Goal: Task Accomplishment & Management: Use online tool/utility

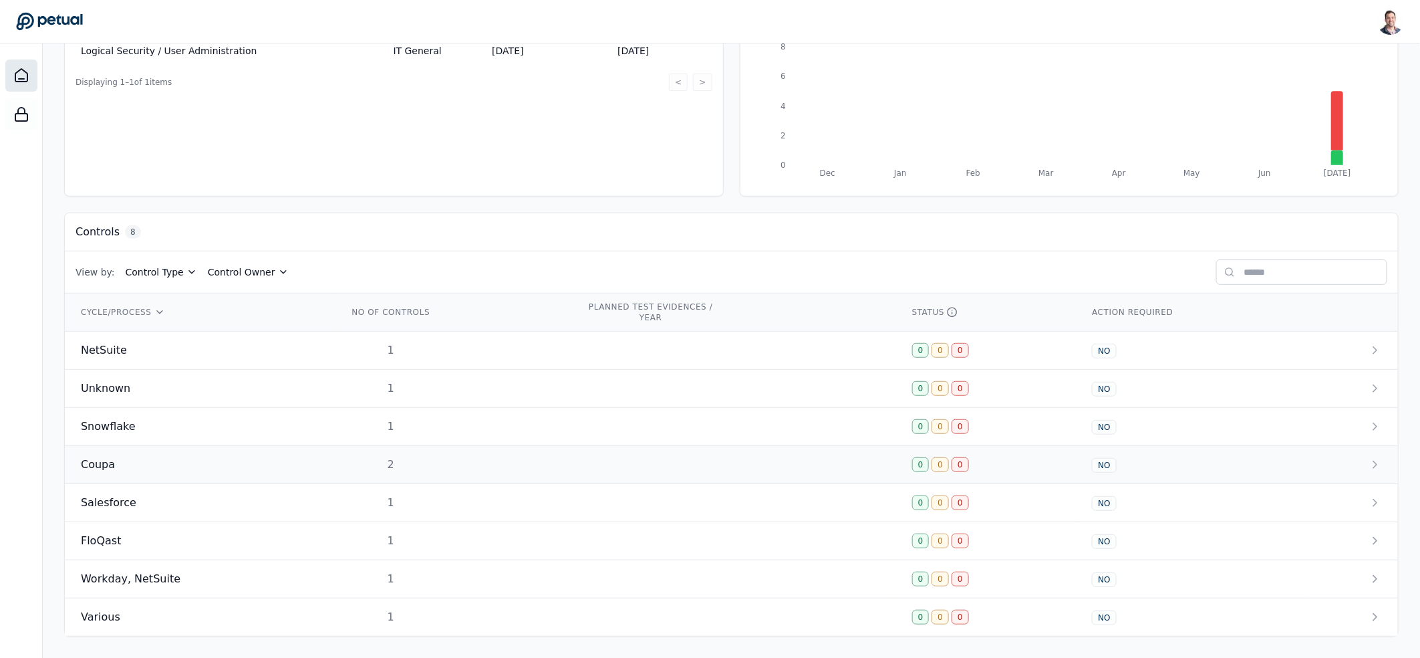
scroll to position [212, 0]
click at [449, 350] on td "1" at bounding box center [451, 351] width 239 height 38
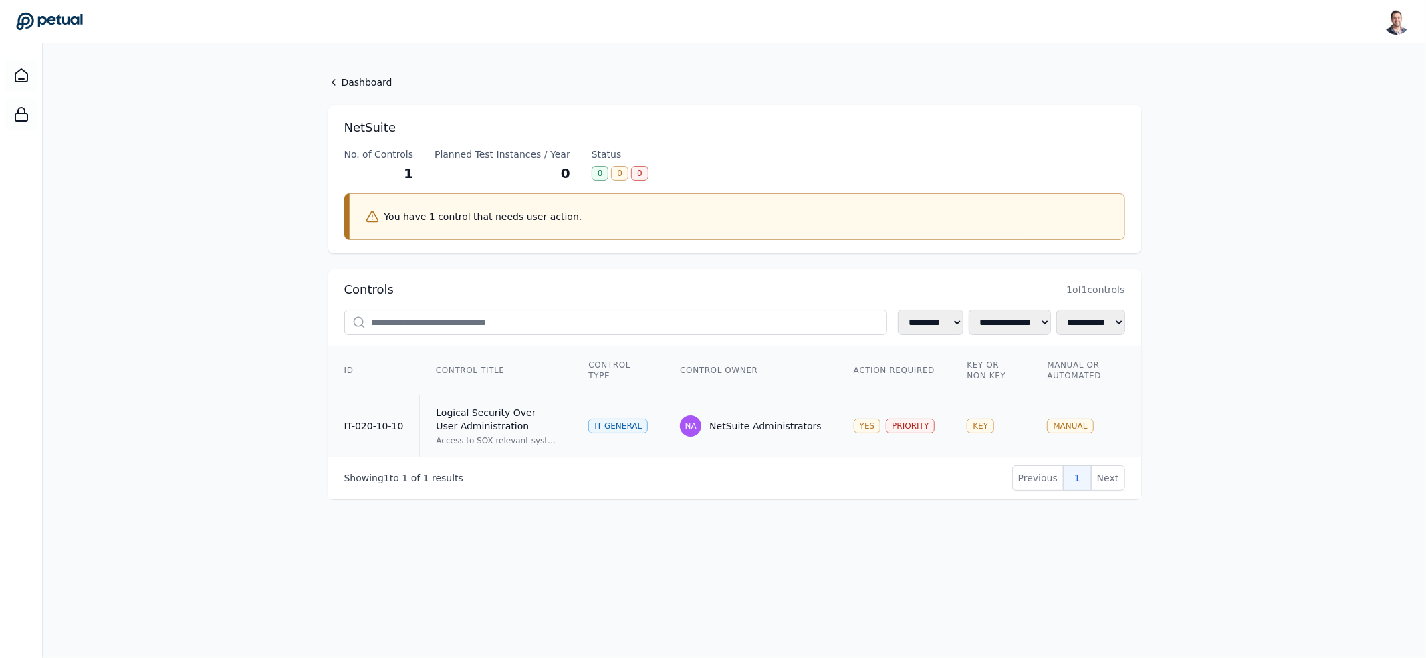
click at [517, 414] on div "Logical Security Over User Administration" at bounding box center [496, 419] width 120 height 27
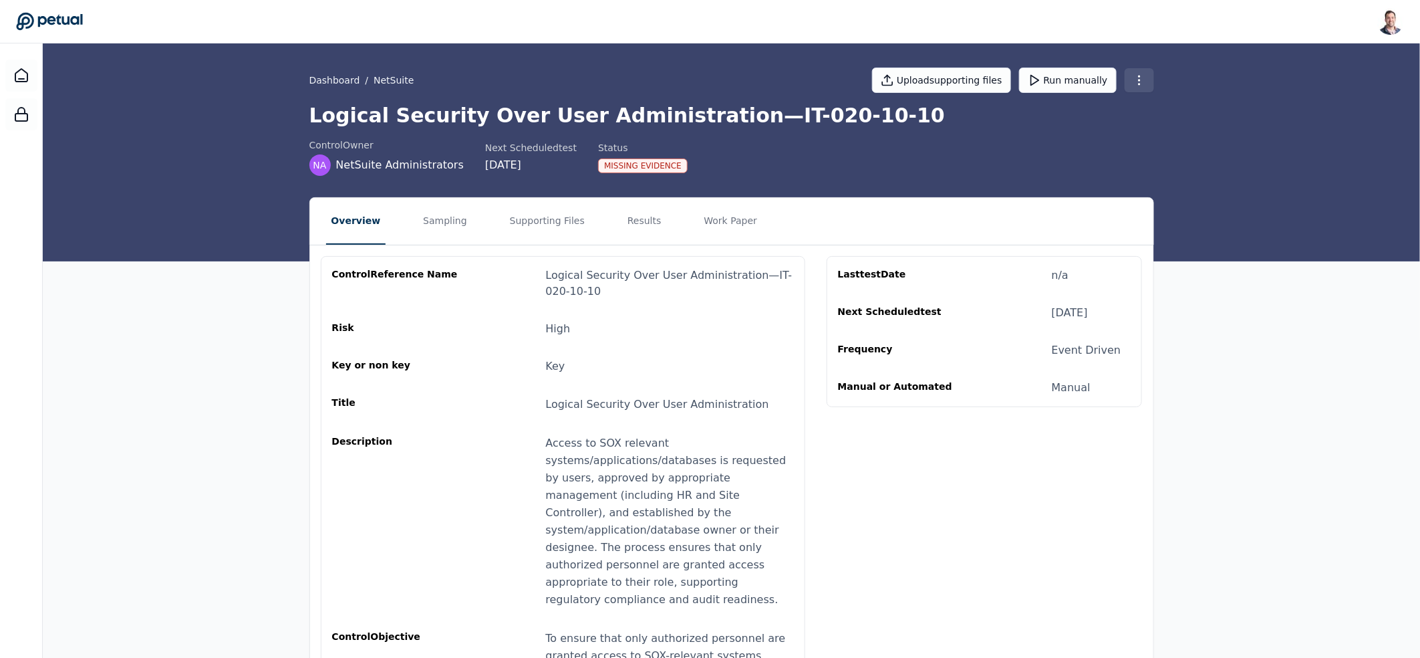
click at [1139, 80] on html "Snir Kodesh snir@petual.ai Sign out Dashboard / NetSuite Upload supporting file…" at bounding box center [710, 549] width 1420 height 1099
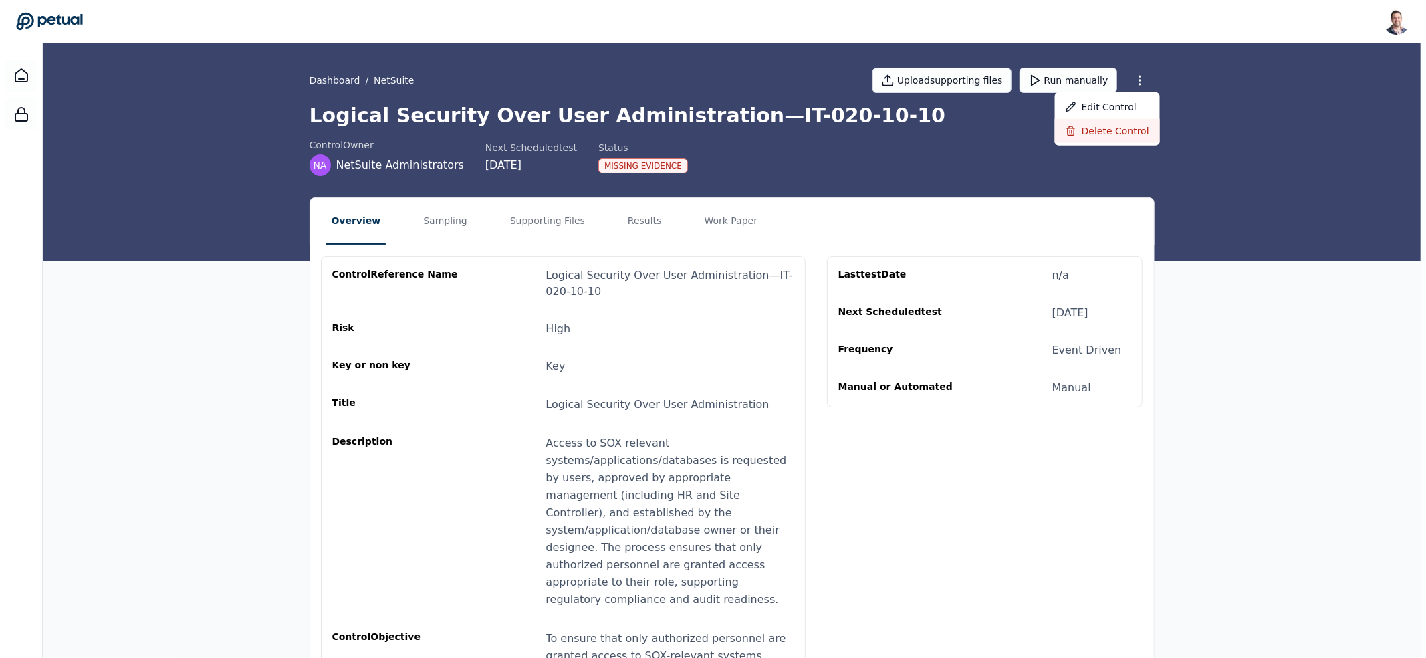
click at [1122, 133] on div "Delete control" at bounding box center [1107, 131] width 105 height 24
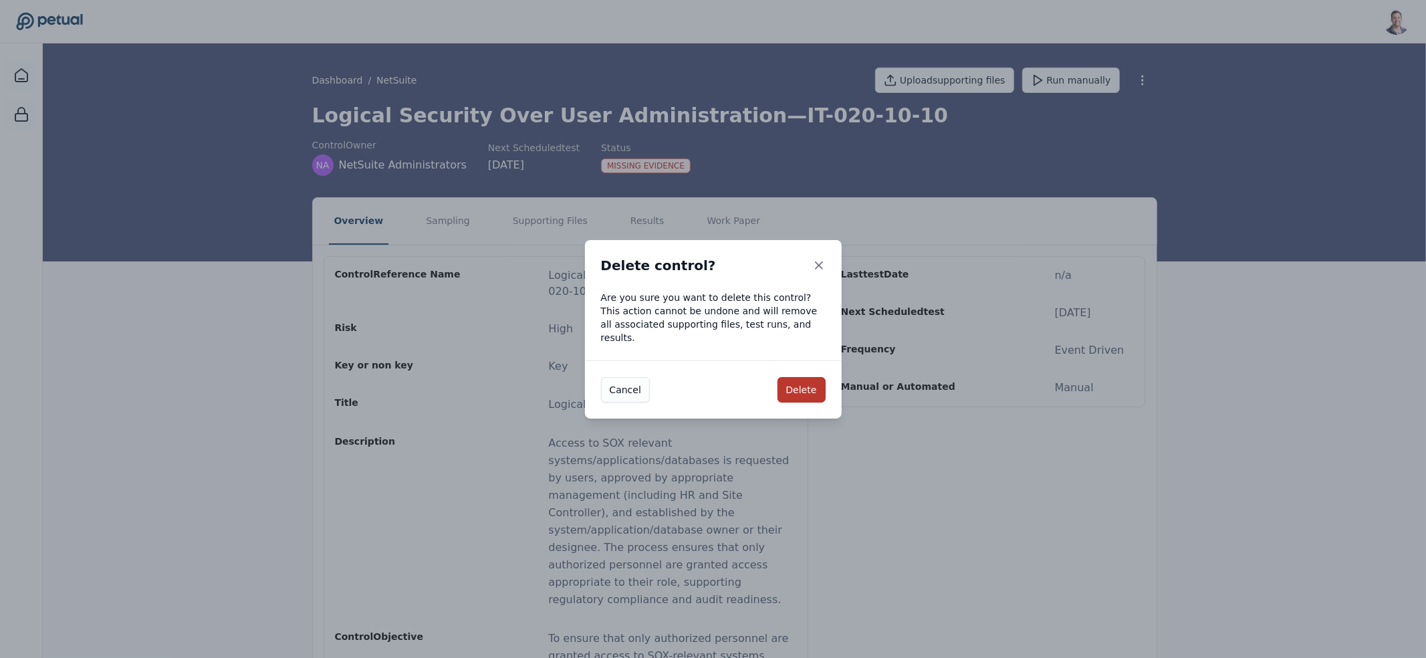
click at [810, 386] on button "Delete" at bounding box center [801, 389] width 48 height 25
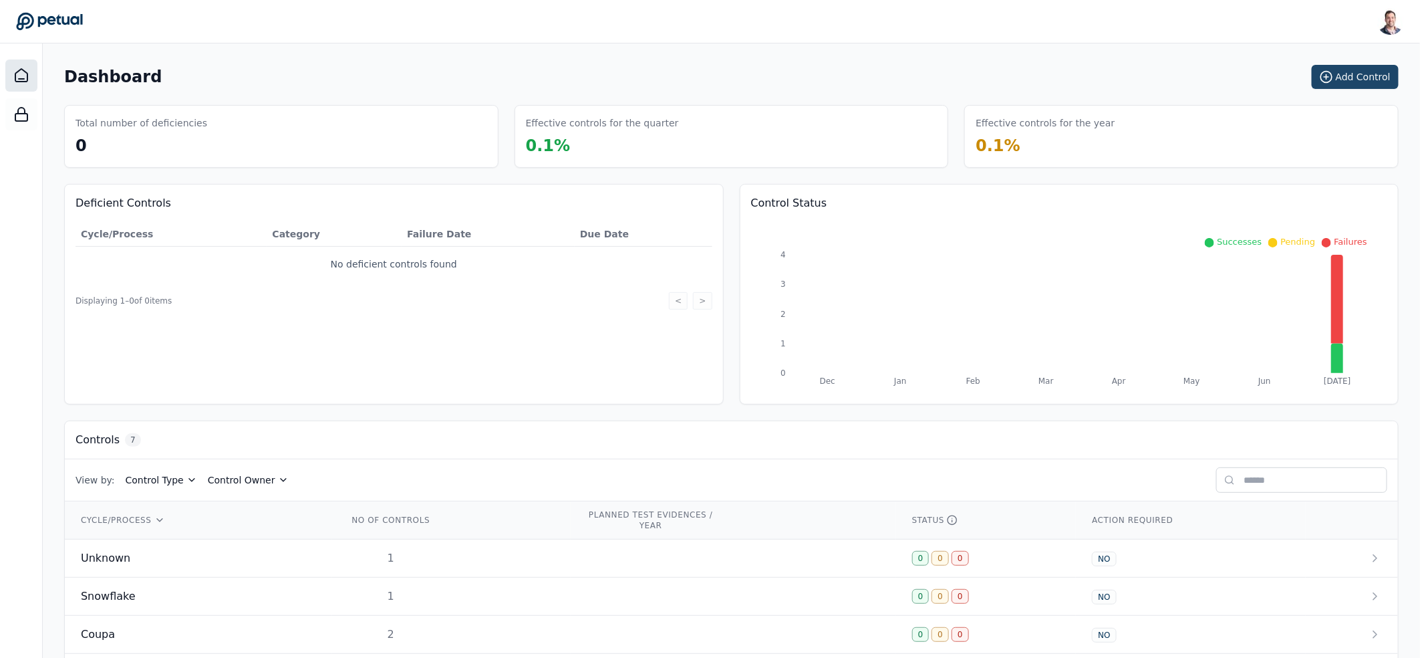
click at [1325, 80] on icon at bounding box center [1326, 76] width 13 height 13
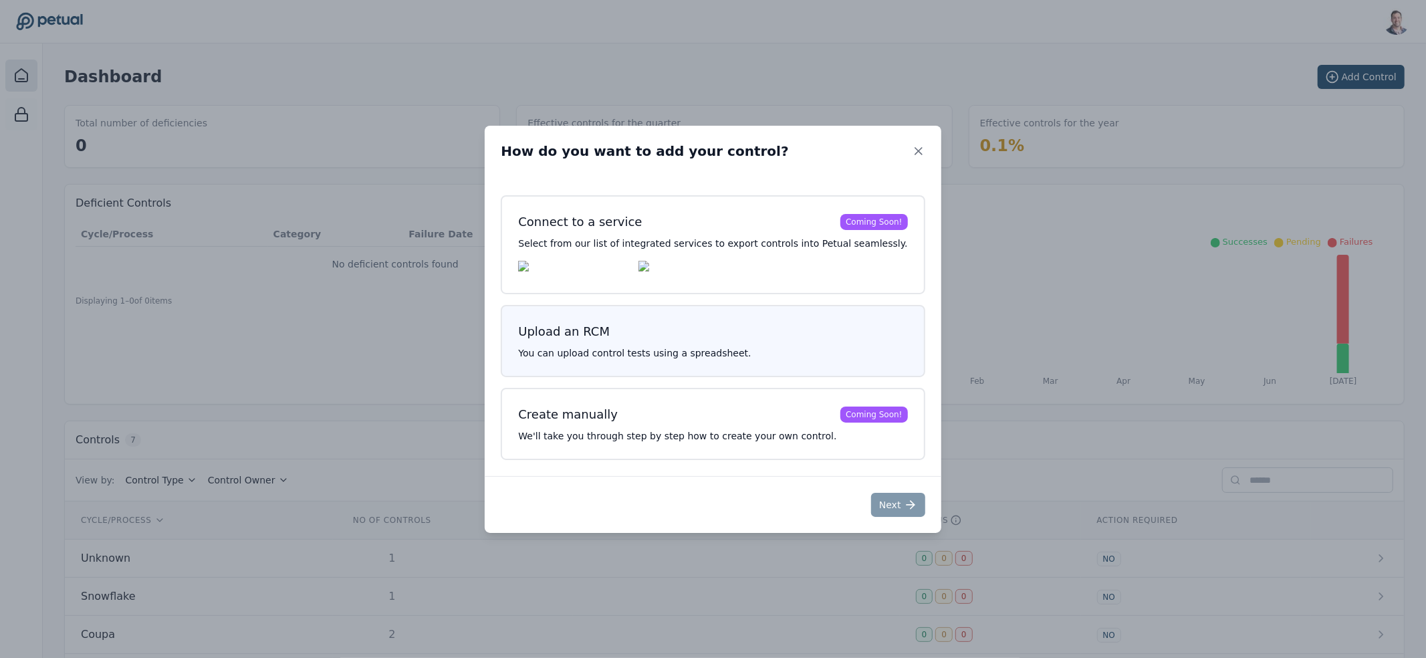
click at [630, 359] on p "You can upload control tests using a spreadsheet." at bounding box center [712, 352] width 389 height 13
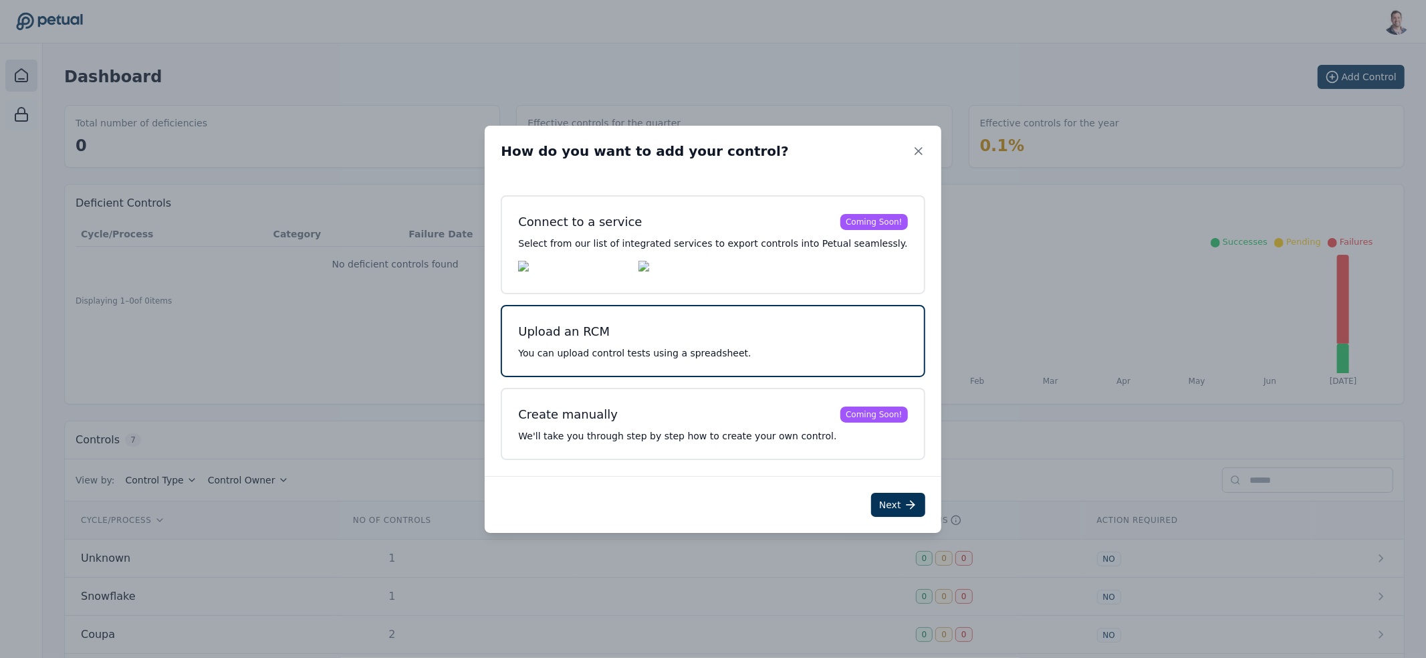
click at [901, 517] on div "Next" at bounding box center [713, 504] width 456 height 57
click at [900, 503] on button "Next" at bounding box center [898, 505] width 54 height 24
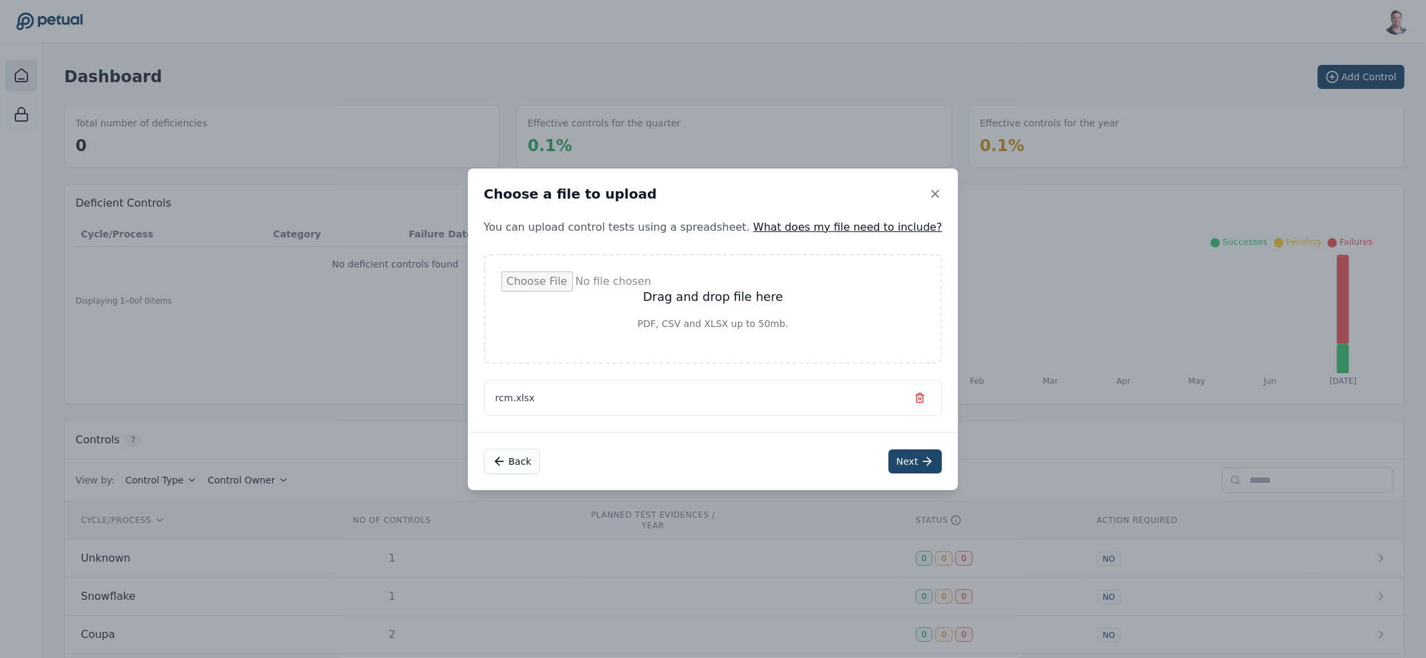
click at [891, 451] on button "Next" at bounding box center [915, 461] width 54 height 24
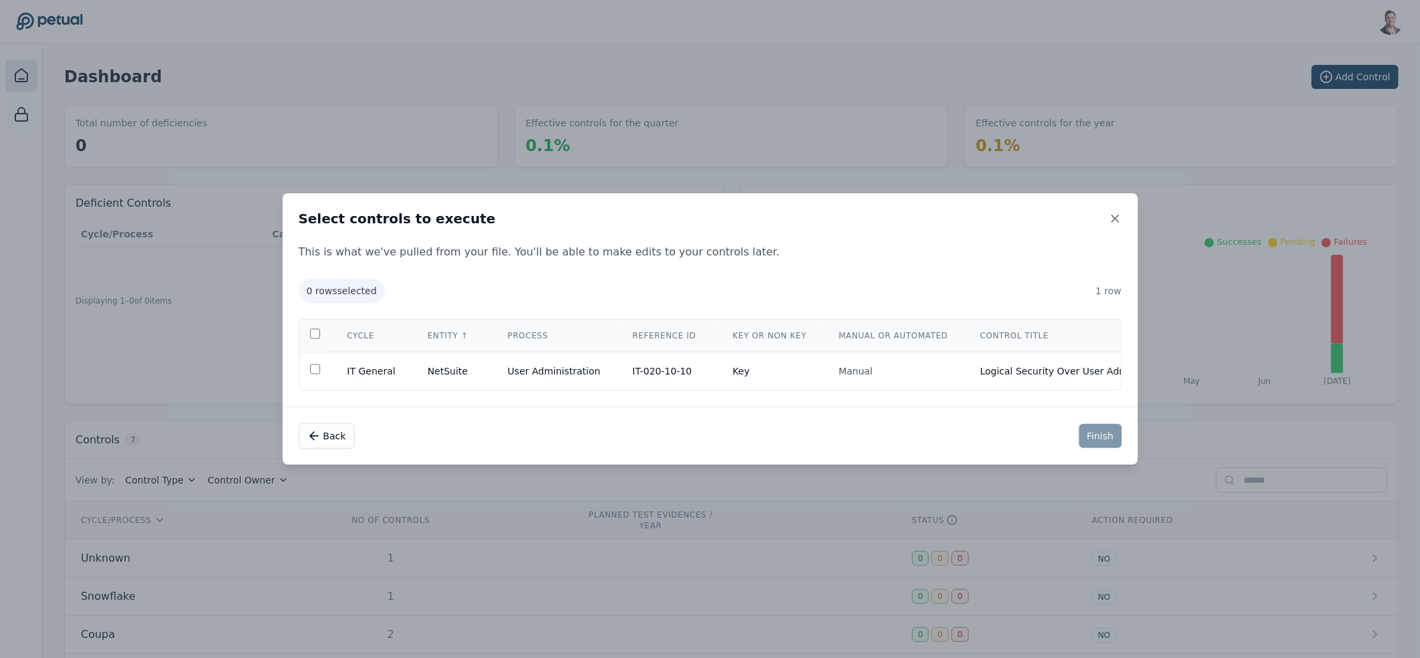
click at [325, 334] on th at bounding box center [315, 335] width 32 height 33
click at [326, 325] on th at bounding box center [315, 335] width 32 height 33
click at [322, 335] on th at bounding box center [315, 335] width 32 height 33
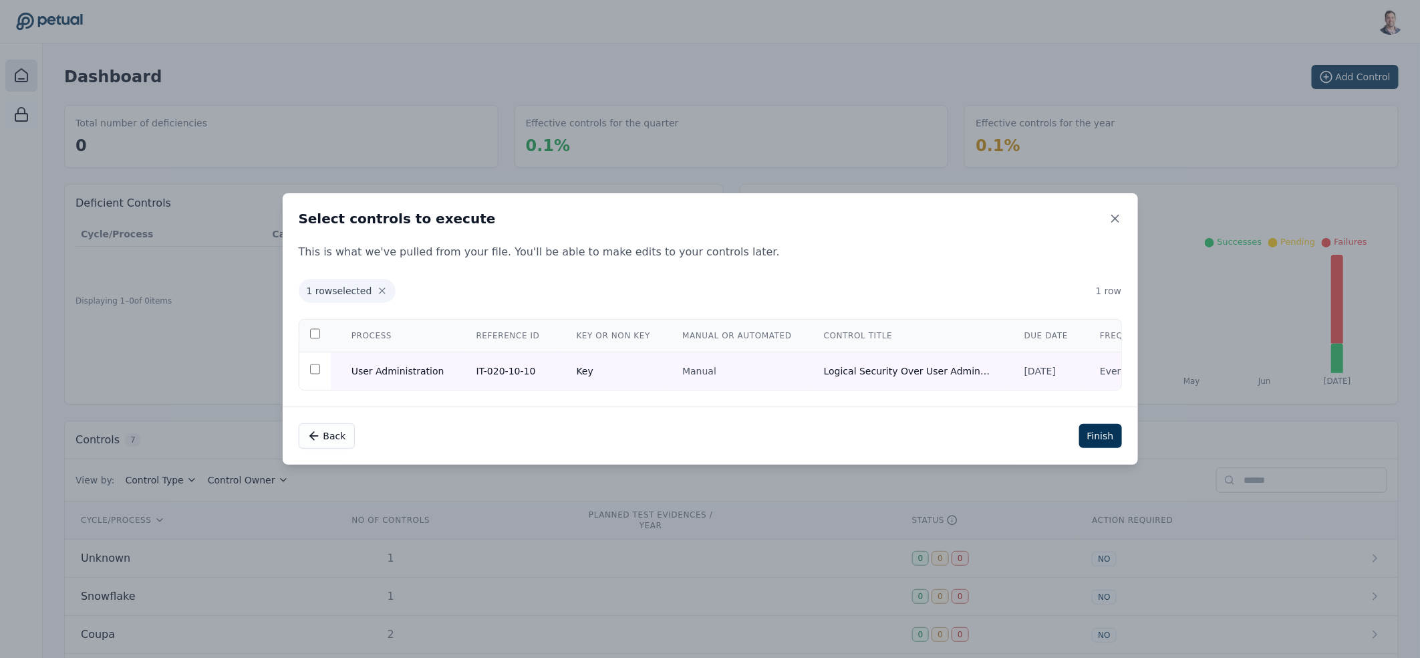
scroll to position [0, 195]
click at [1103, 448] on button "Finish" at bounding box center [1100, 436] width 43 height 24
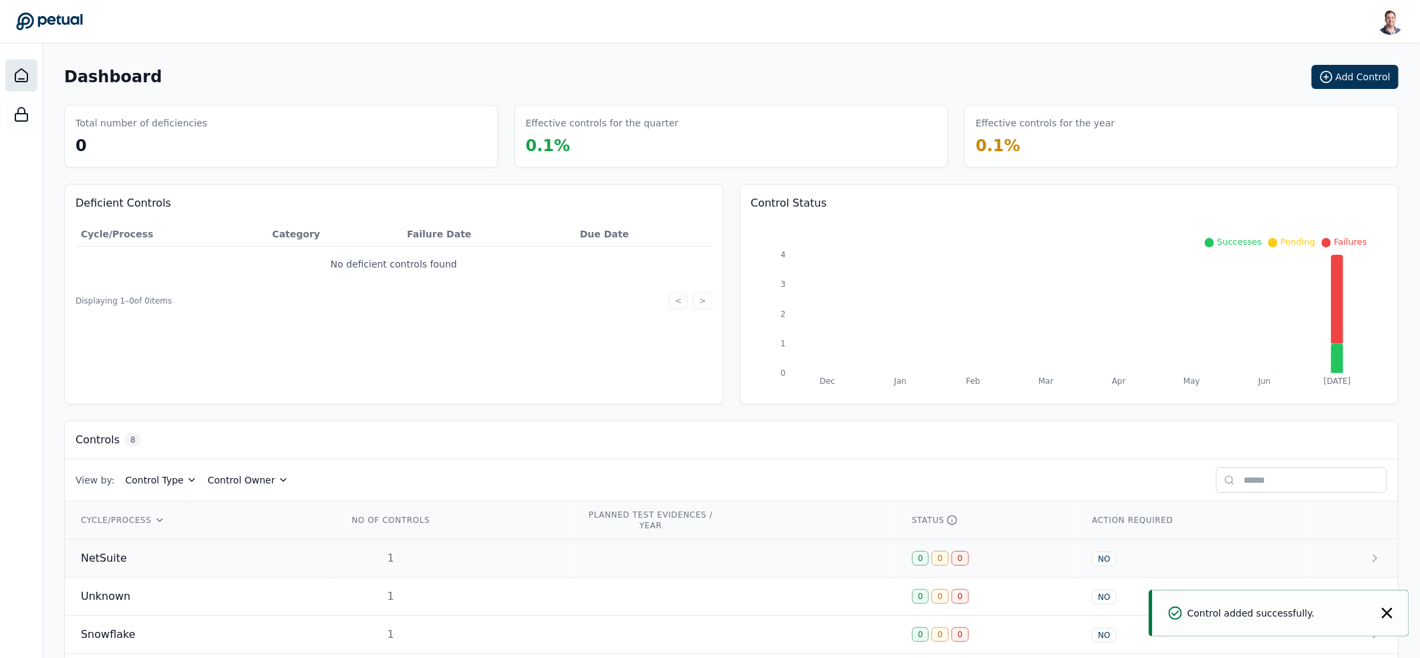
click at [412, 557] on div "1" at bounding box center [391, 558] width 86 height 16
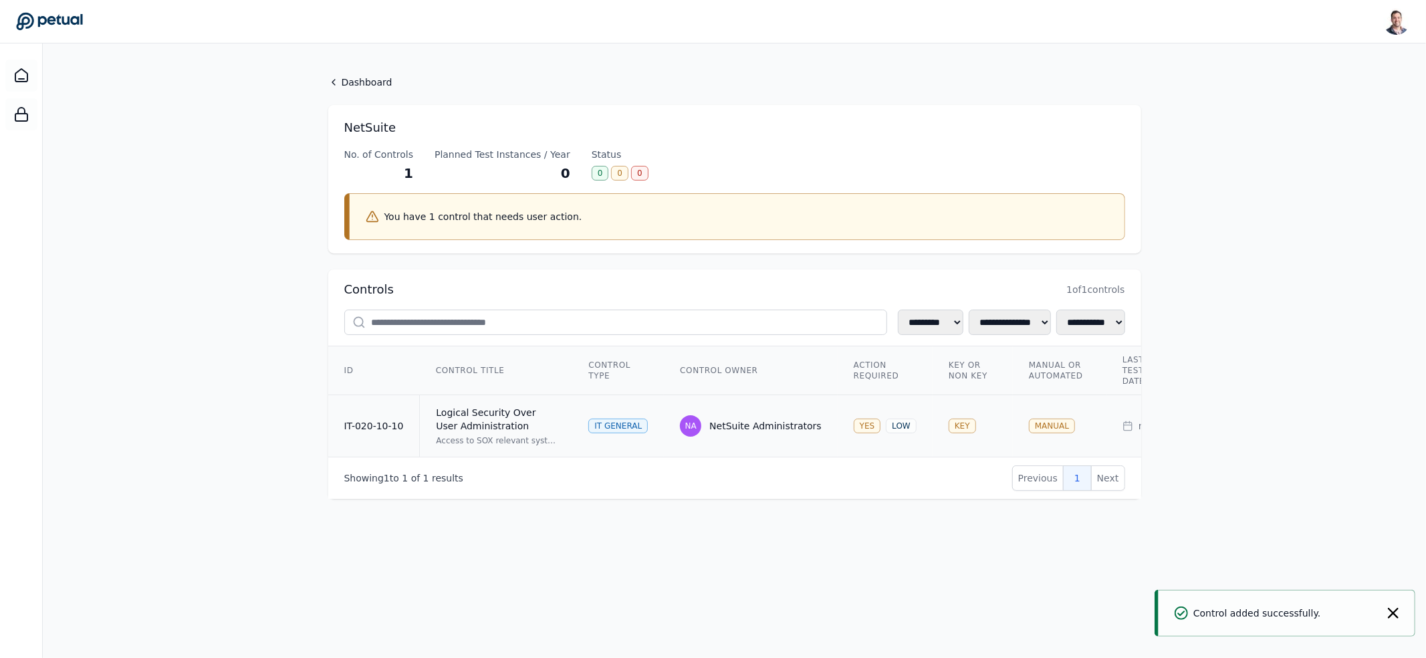
click at [509, 440] on div "Access to SOX relevant systems/applications/databases is requested by users, ap…" at bounding box center [496, 440] width 120 height 11
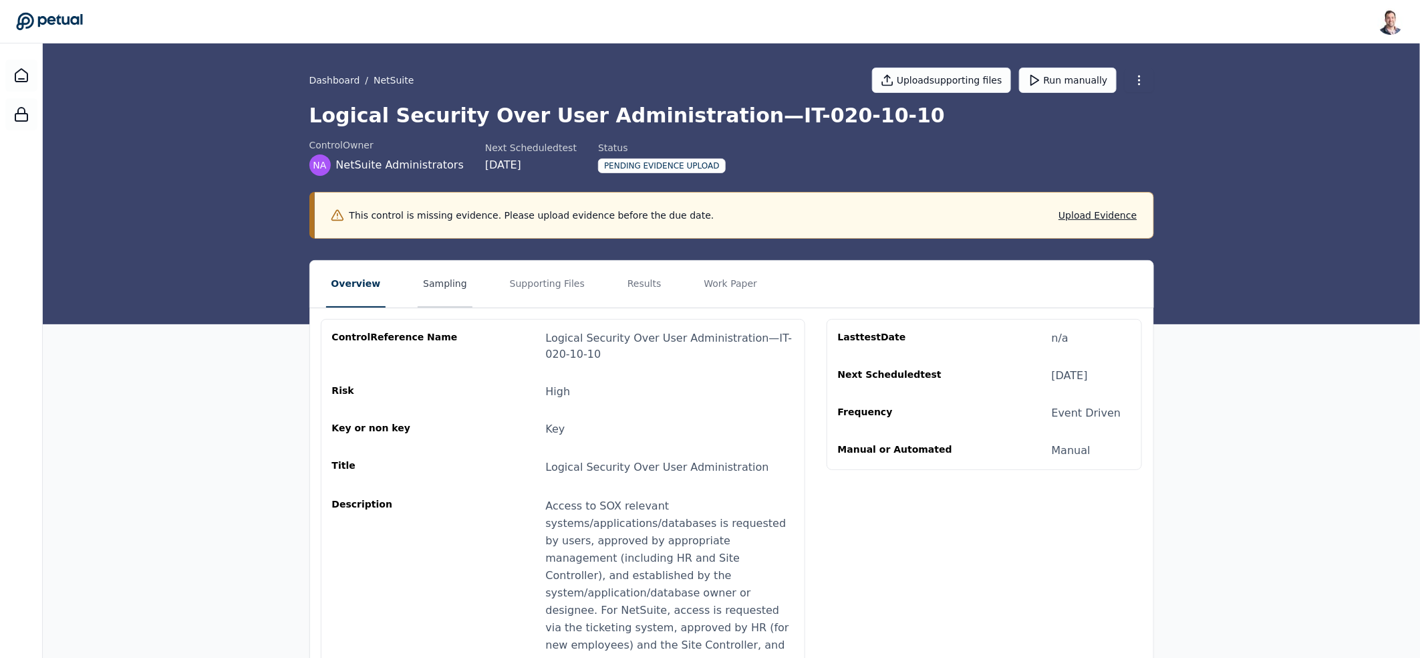
click at [437, 287] on button "Sampling" at bounding box center [445, 284] width 55 height 47
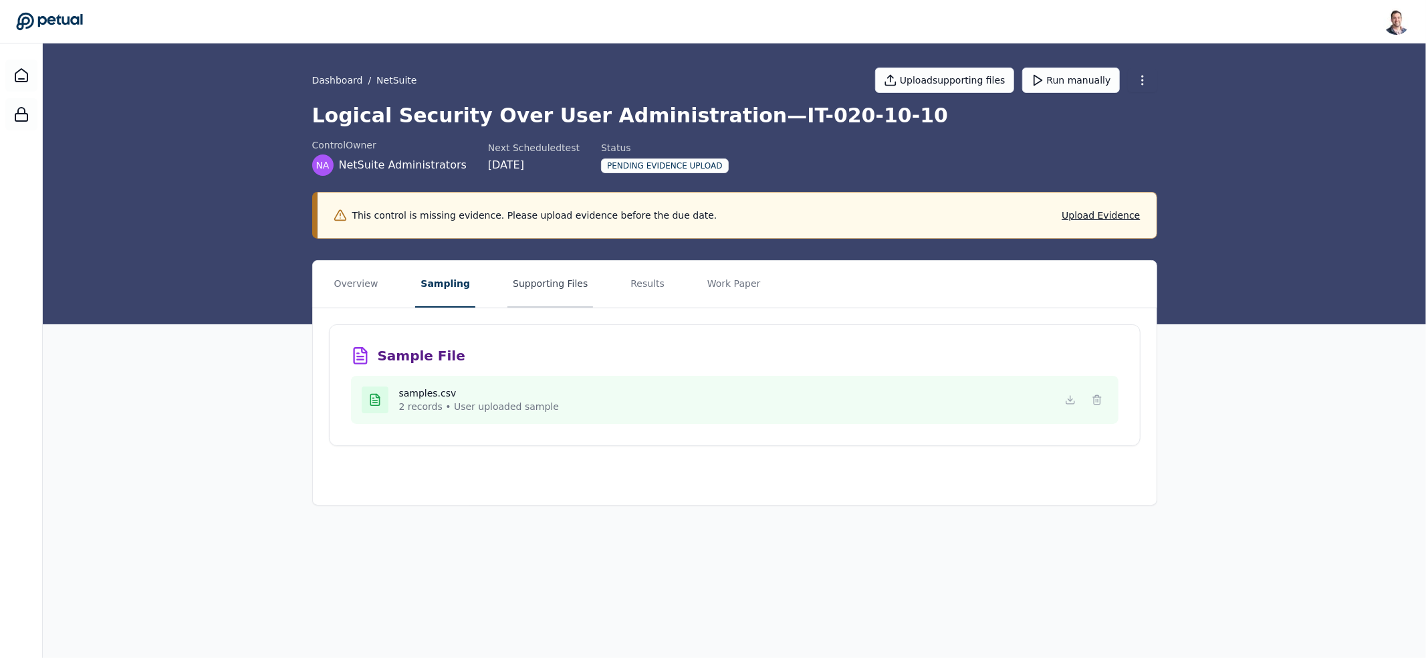
click at [545, 293] on button "Supporting Files" at bounding box center [550, 284] width 86 height 47
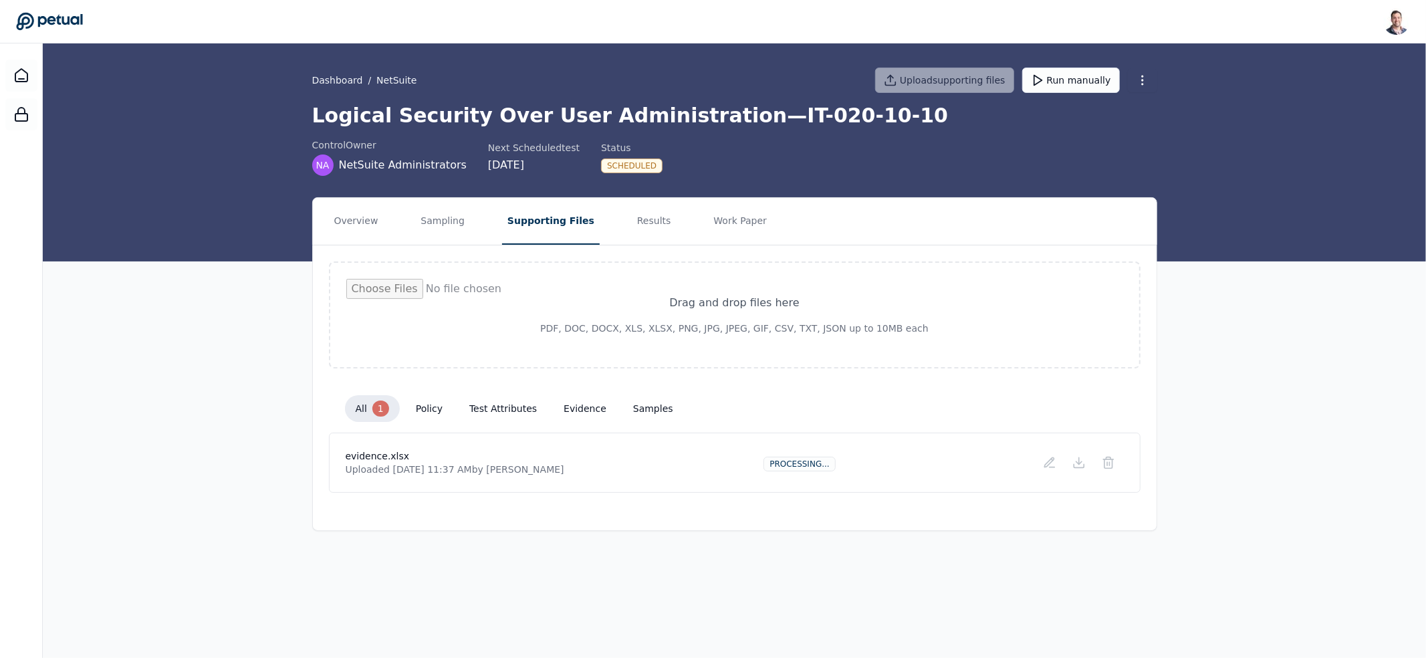
drag, startPoint x: 1083, startPoint y: 76, endPoint x: 1091, endPoint y: 104, distance: 29.4
click at [1083, 76] on button "Run manually" at bounding box center [1071, 80] width 98 height 25
click at [499, 400] on button "test attributes" at bounding box center [503, 408] width 89 height 24
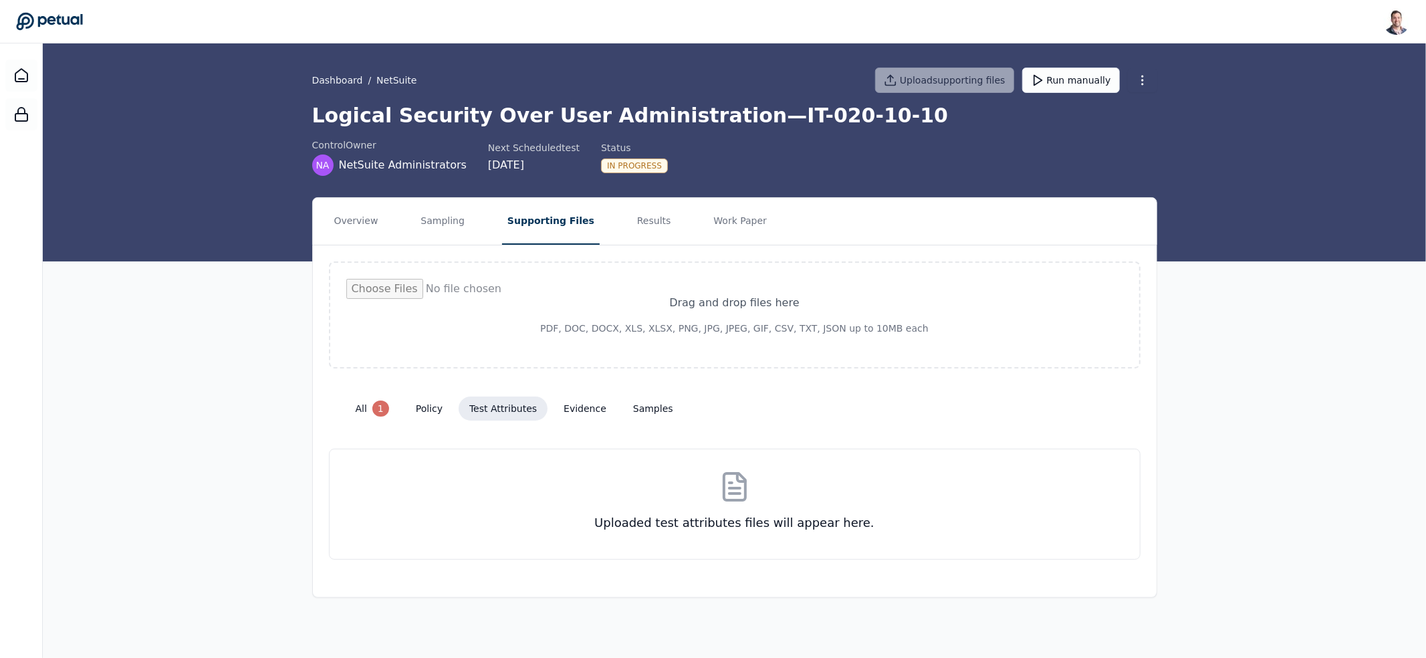
click at [581, 412] on button "evidence" at bounding box center [585, 408] width 64 height 24
click at [646, 412] on button "samples" at bounding box center [652, 408] width 61 height 24
click at [525, 408] on button "test attributes" at bounding box center [503, 408] width 89 height 24
click at [565, 409] on button "evidence" at bounding box center [585, 408] width 64 height 24
click at [640, 408] on button "samples" at bounding box center [652, 408] width 61 height 24
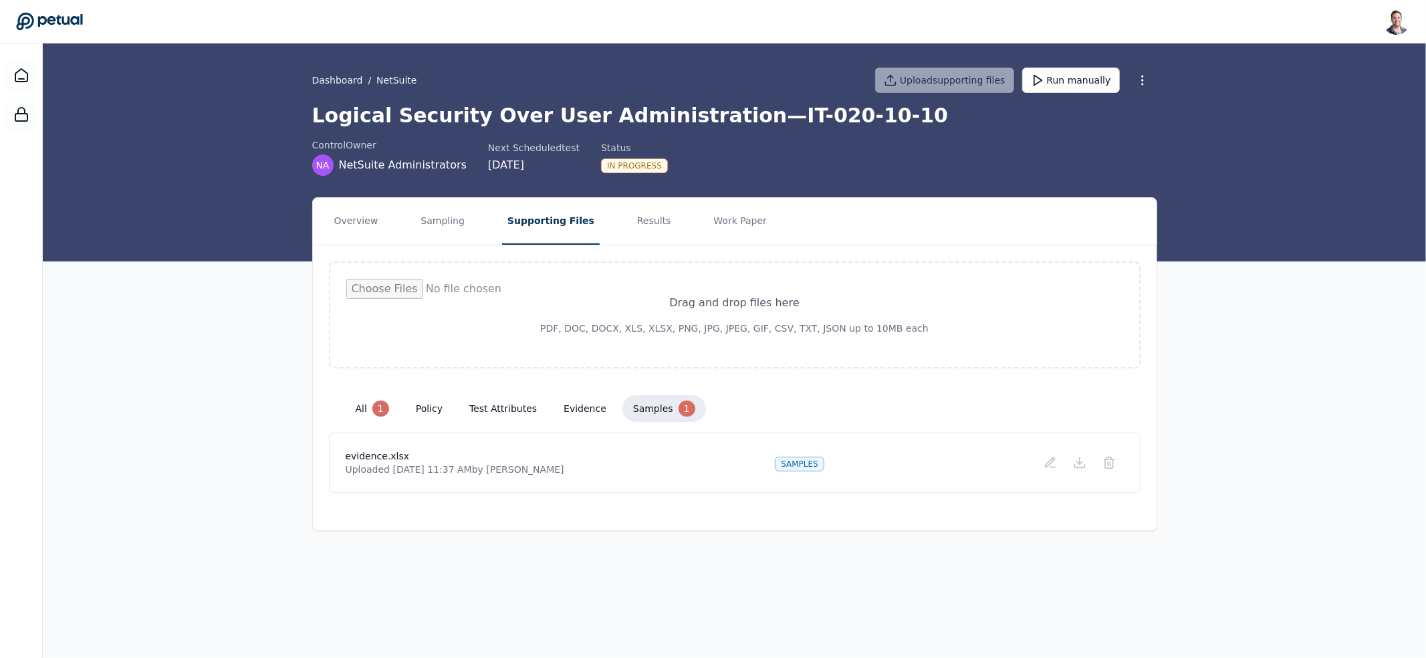
click at [241, 419] on div "Overview Sampling Supporting Files Results Work Paper Drag and drop files here …" at bounding box center [734, 364] width 1383 height 334
click at [648, 230] on button "Results" at bounding box center [654, 221] width 45 height 47
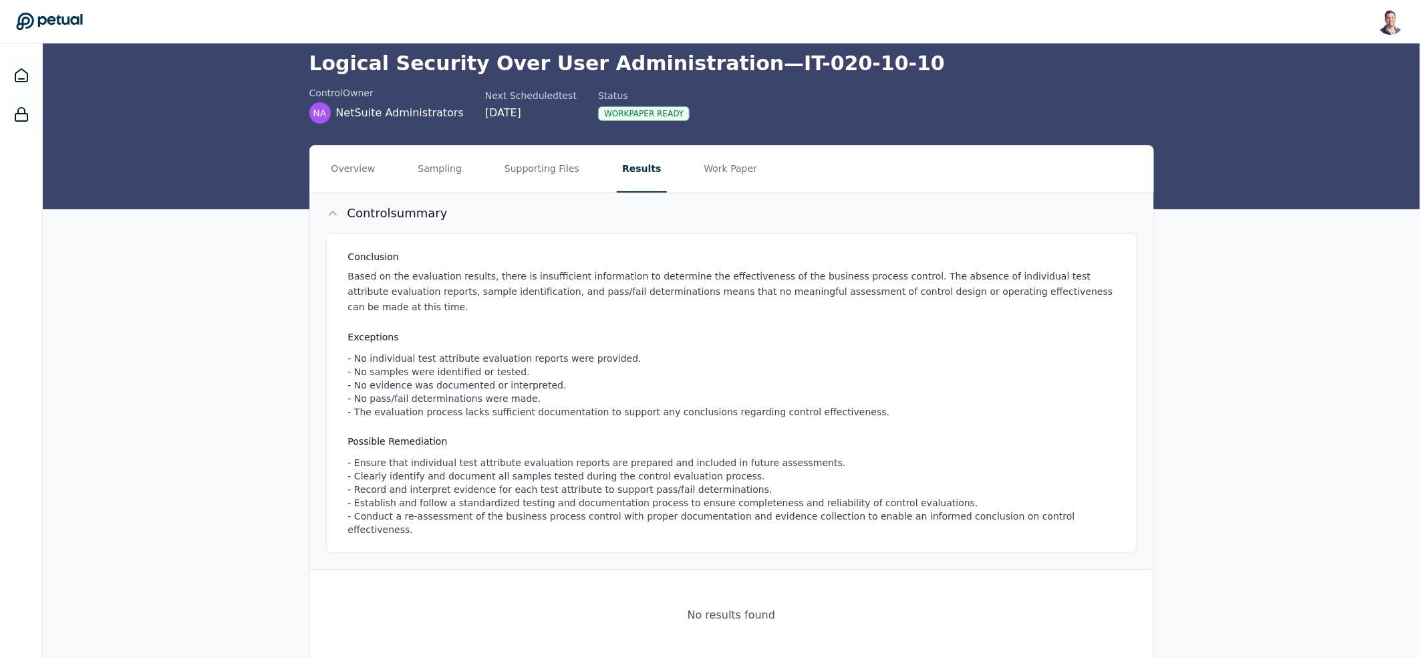
scroll to position [53, 0]
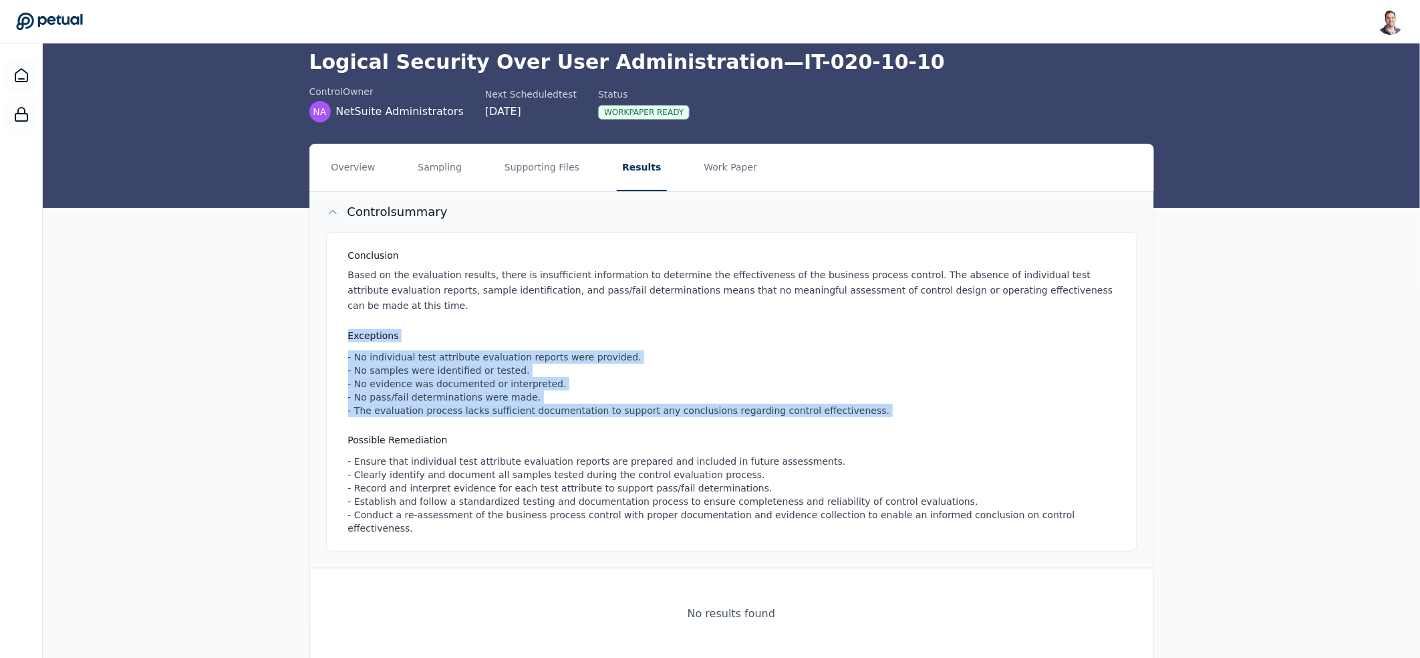
drag, startPoint x: 564, startPoint y: 414, endPoint x: 534, endPoint y: 295, distance: 122.7
click at [535, 298] on div "Conclusion Based on the evaluation results, there is insufficient information t…" at bounding box center [731, 391] width 811 height 319
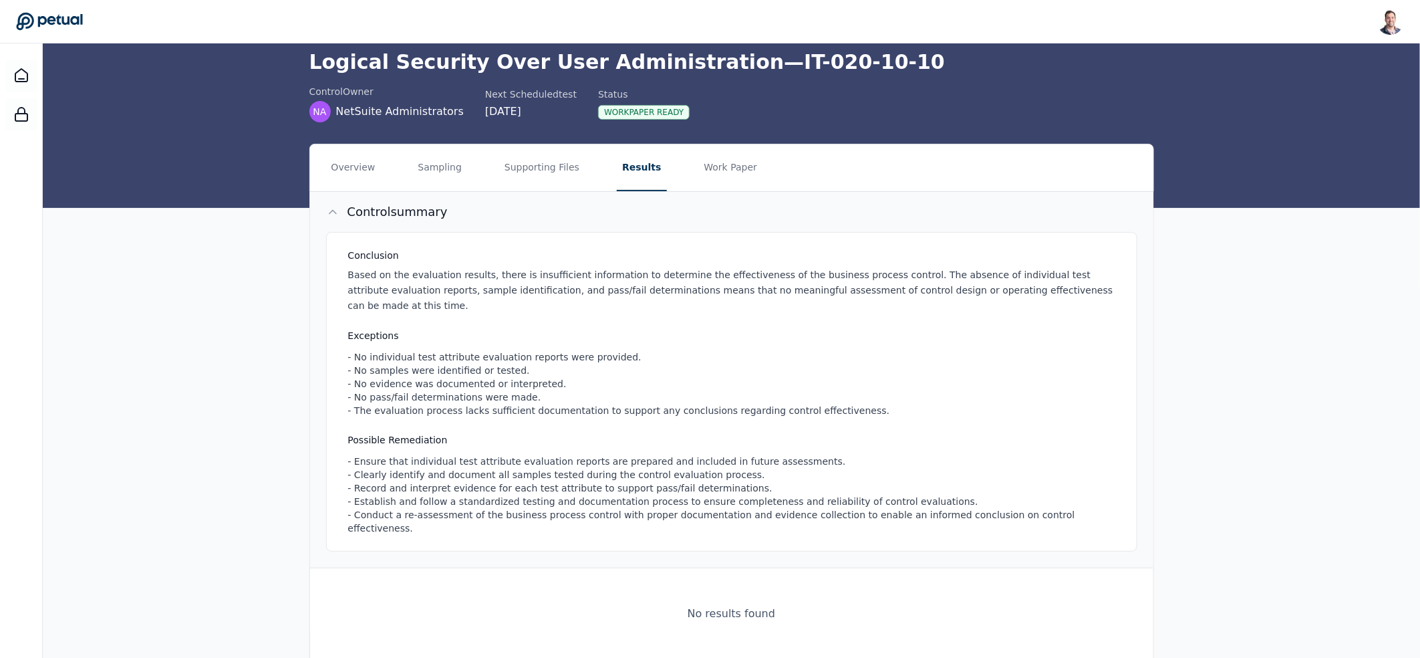
click at [534, 295] on p "Based on the evaluation results, there is insufficient information to determine…" at bounding box center [734, 289] width 773 height 45
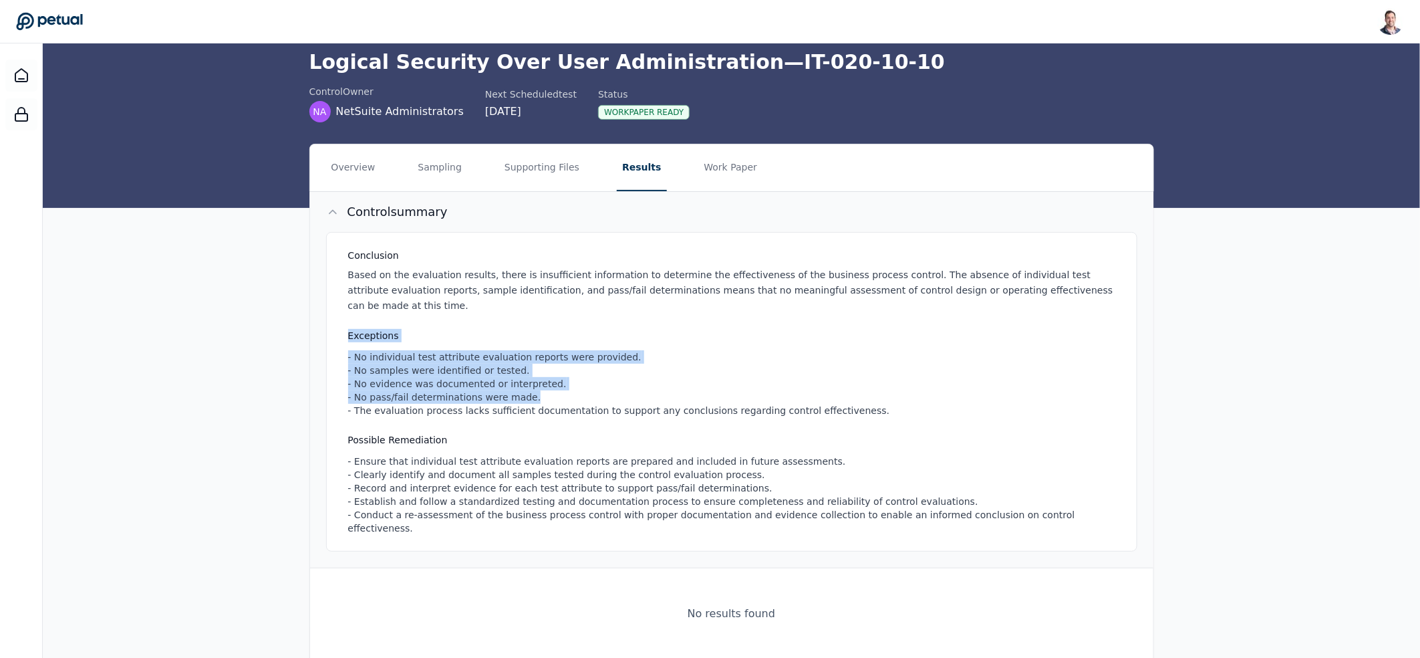
drag, startPoint x: 539, startPoint y: 328, endPoint x: 570, endPoint y: 392, distance: 71.8
click at [568, 390] on div "Conclusion Based on the evaluation results, there is insufficient information t…" at bounding box center [731, 391] width 811 height 319
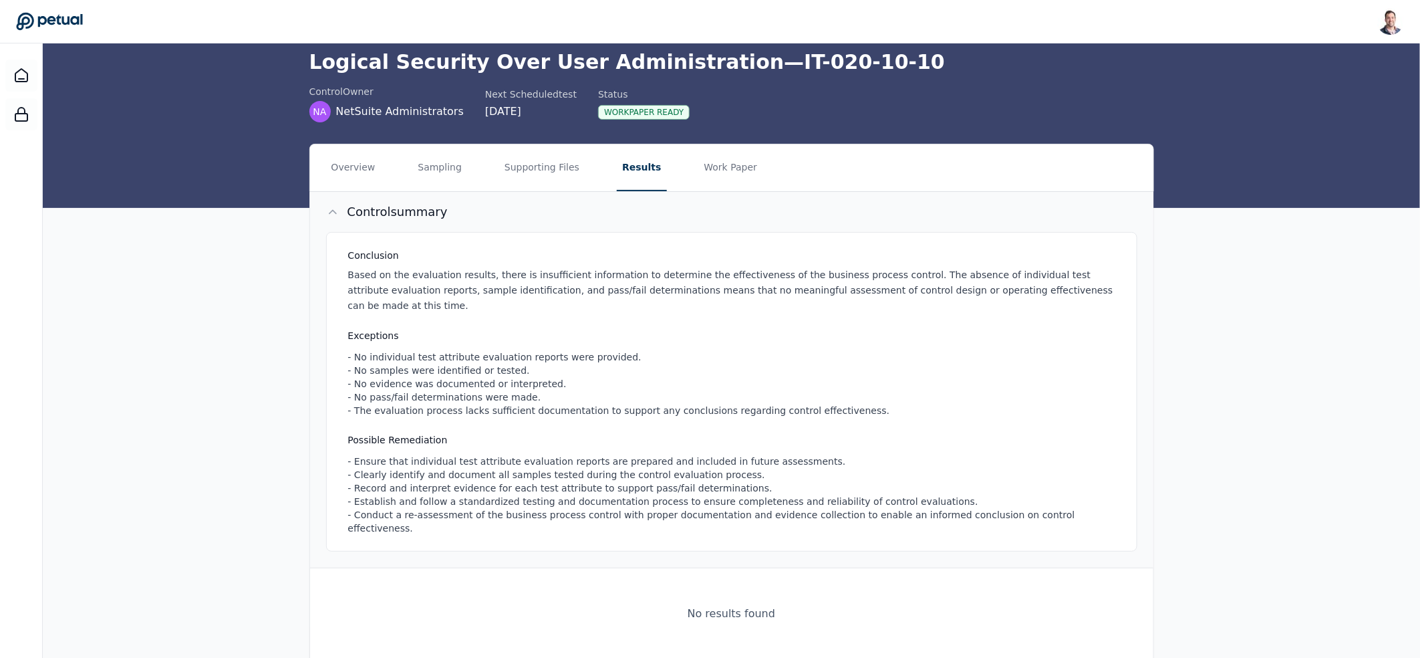
click at [571, 394] on div "- No individual test attribute evaluation reports were provided. - No samples w…" at bounding box center [734, 383] width 773 height 67
click at [742, 173] on button "Work Paper" at bounding box center [731, 167] width 64 height 47
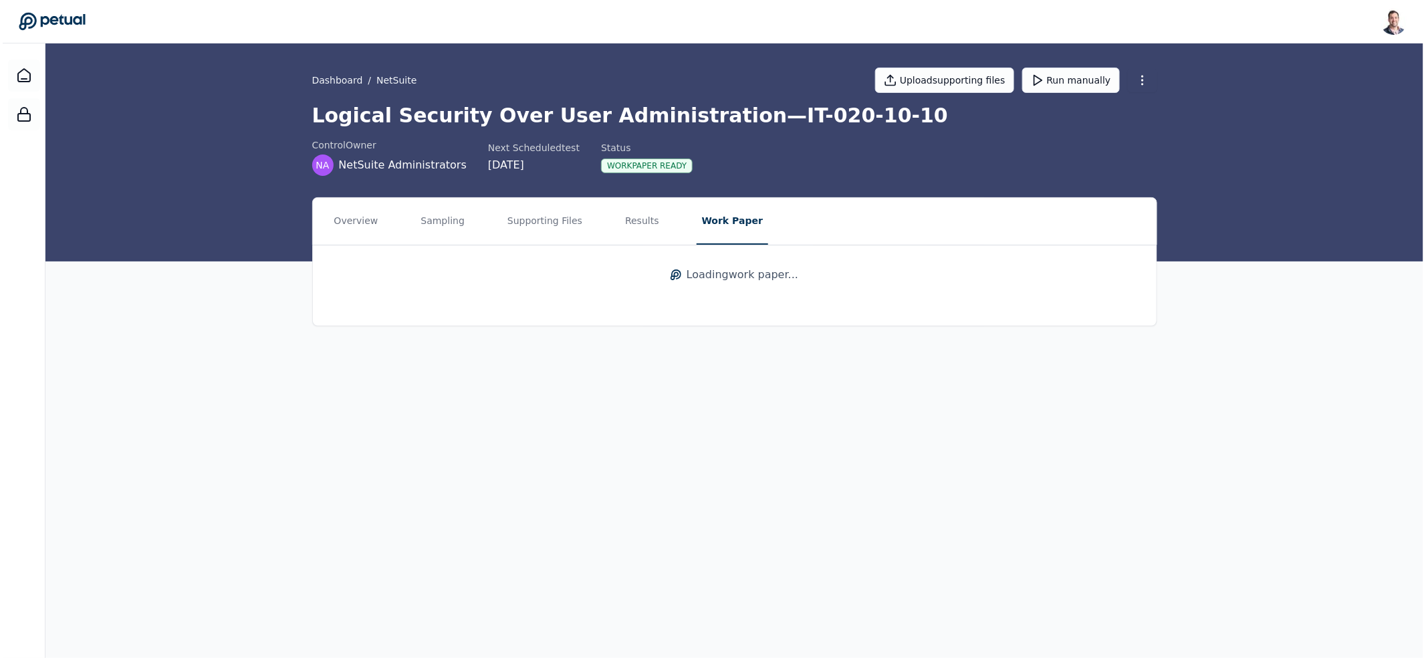
scroll to position [0, 0]
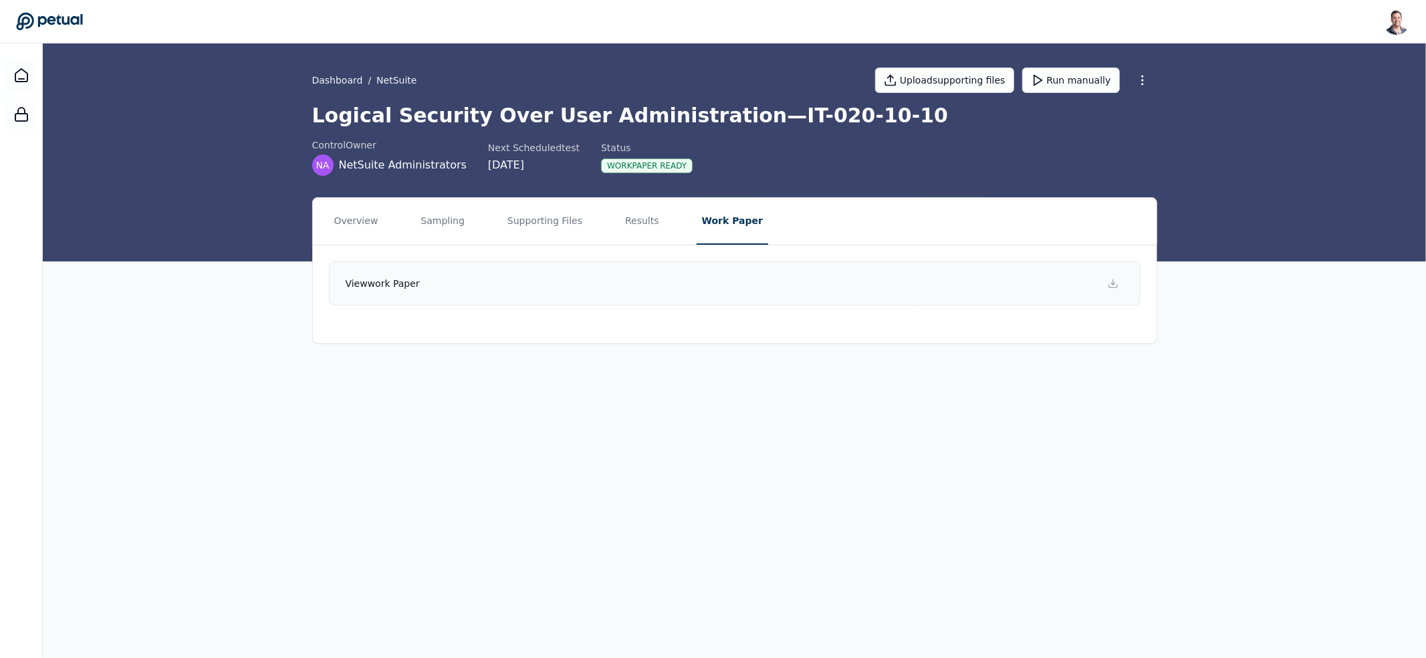
click at [667, 277] on link "View work paper" at bounding box center [734, 283] width 811 height 44
click at [446, 212] on button "Sampling" at bounding box center [442, 221] width 55 height 47
click at [514, 220] on button "Supporting Files" at bounding box center [550, 221] width 86 height 47
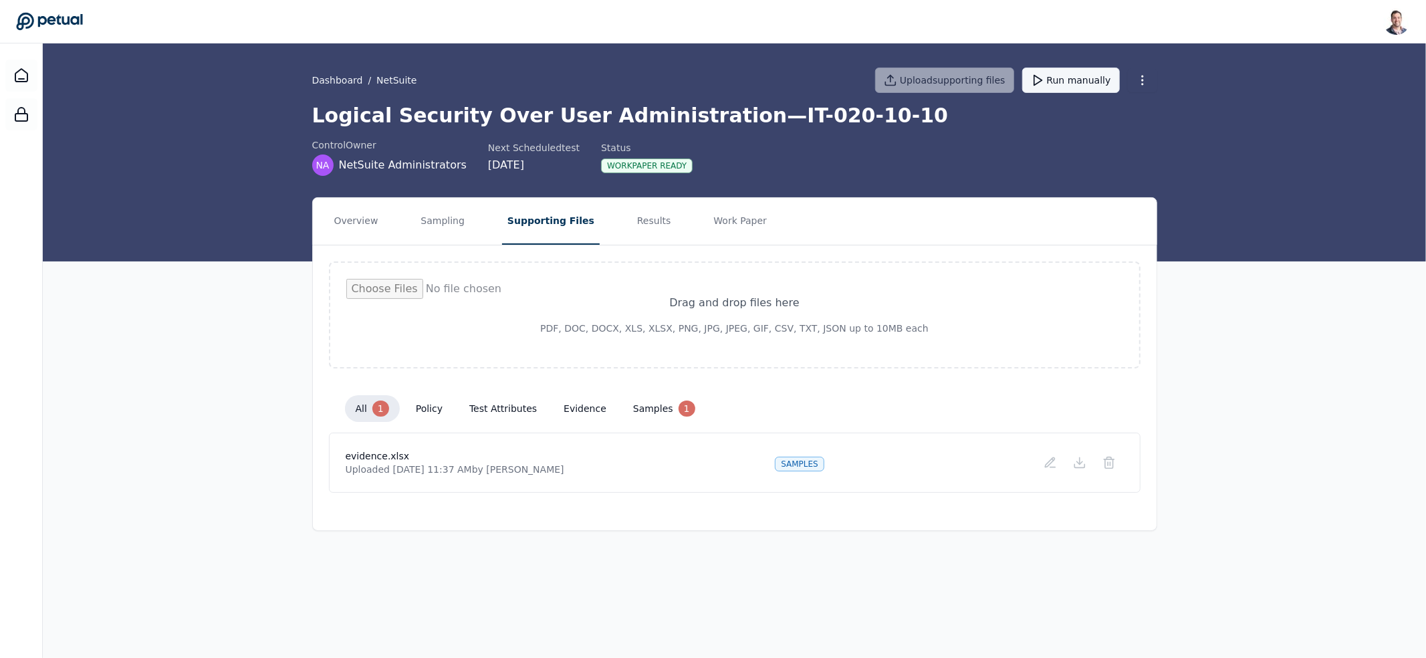
click at [1087, 79] on button "Run manually" at bounding box center [1071, 80] width 98 height 25
click at [725, 218] on button "Work Paper" at bounding box center [740, 221] width 64 height 47
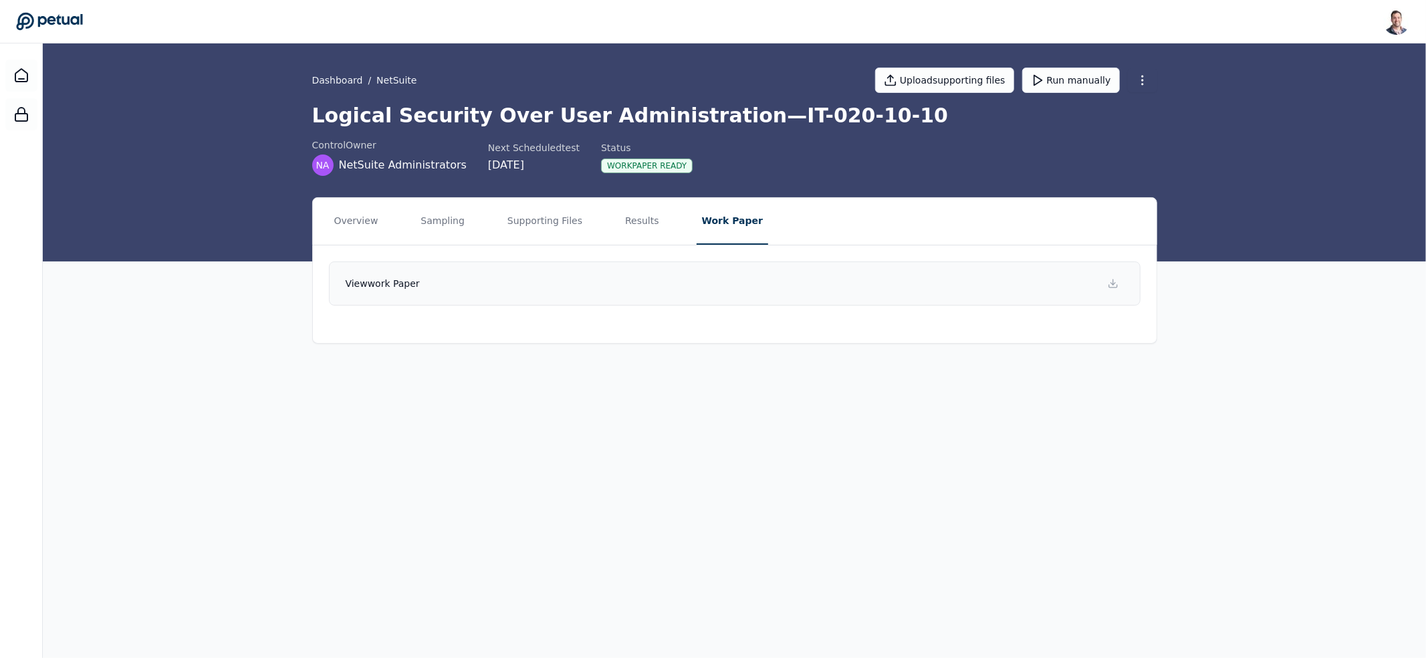
click at [577, 289] on link "View work paper" at bounding box center [734, 283] width 811 height 44
click at [420, 222] on button "Sampling" at bounding box center [442, 221] width 55 height 47
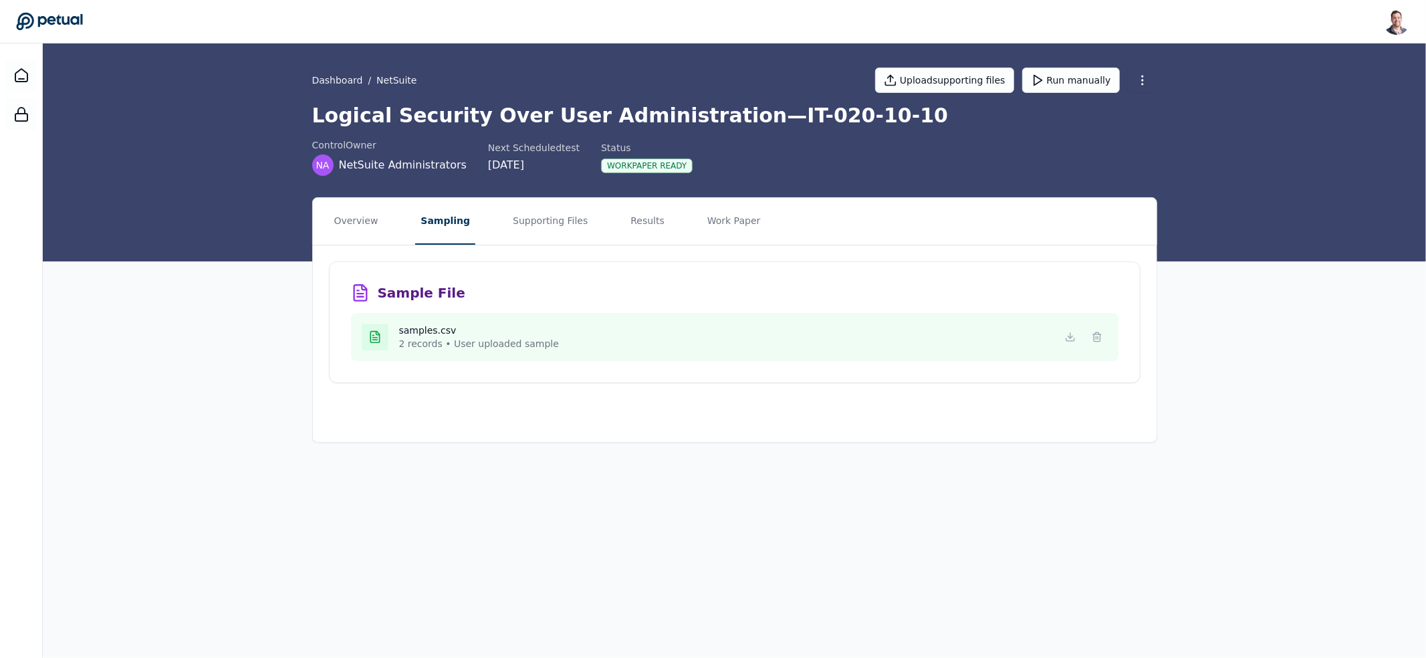
click at [422, 332] on h4 "samples.csv" at bounding box center [479, 330] width 160 height 13
click at [1071, 334] on icon at bounding box center [1070, 337] width 11 height 11
click at [1143, 75] on html "[PERSON_NAME] [EMAIL_ADDRESS] Sign out Dashboard / NetSuite Upload supporting f…" at bounding box center [713, 329] width 1426 height 658
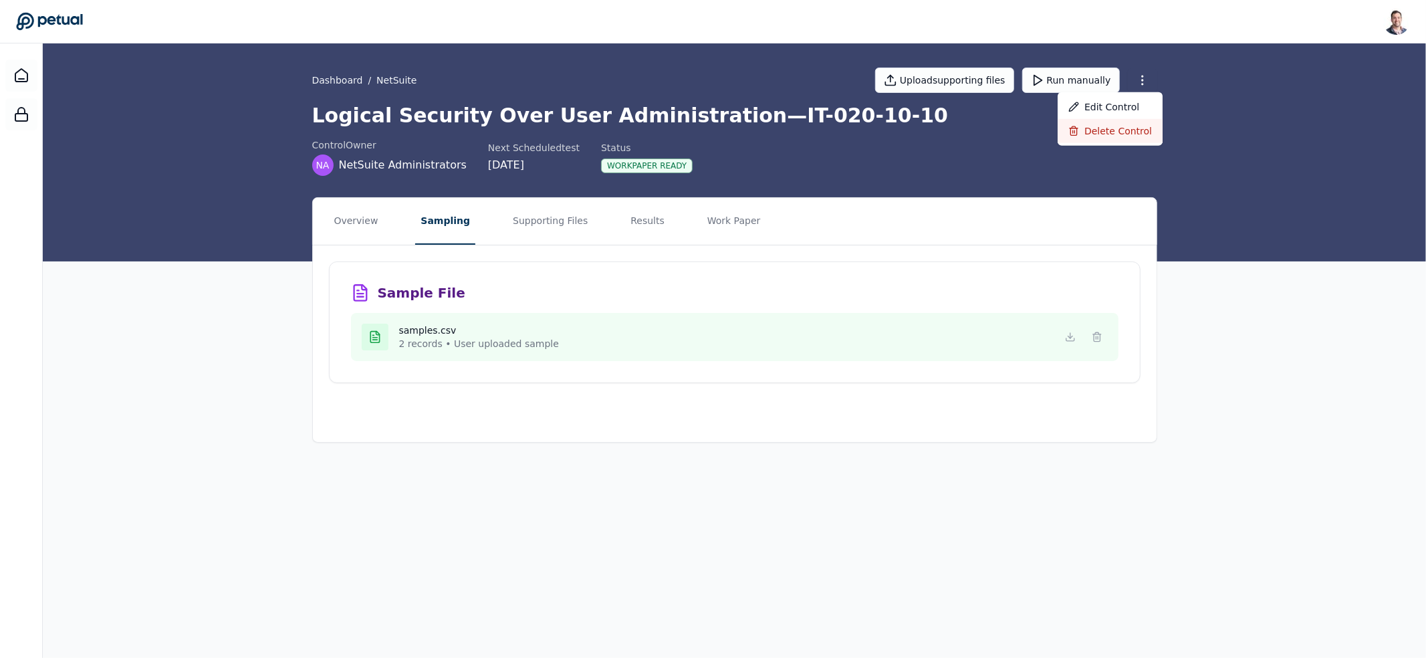
click at [1110, 136] on div "Delete control" at bounding box center [1109, 131] width 105 height 24
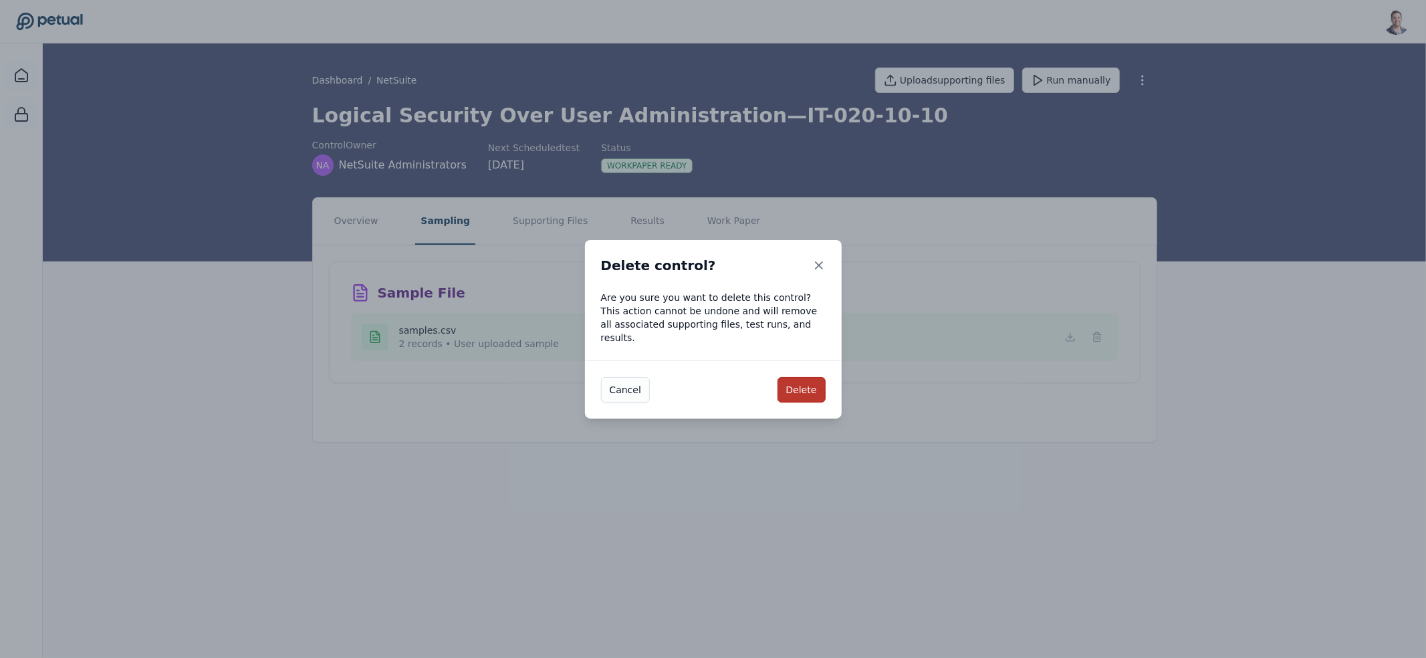
click at [805, 385] on button "Delete" at bounding box center [801, 389] width 48 height 25
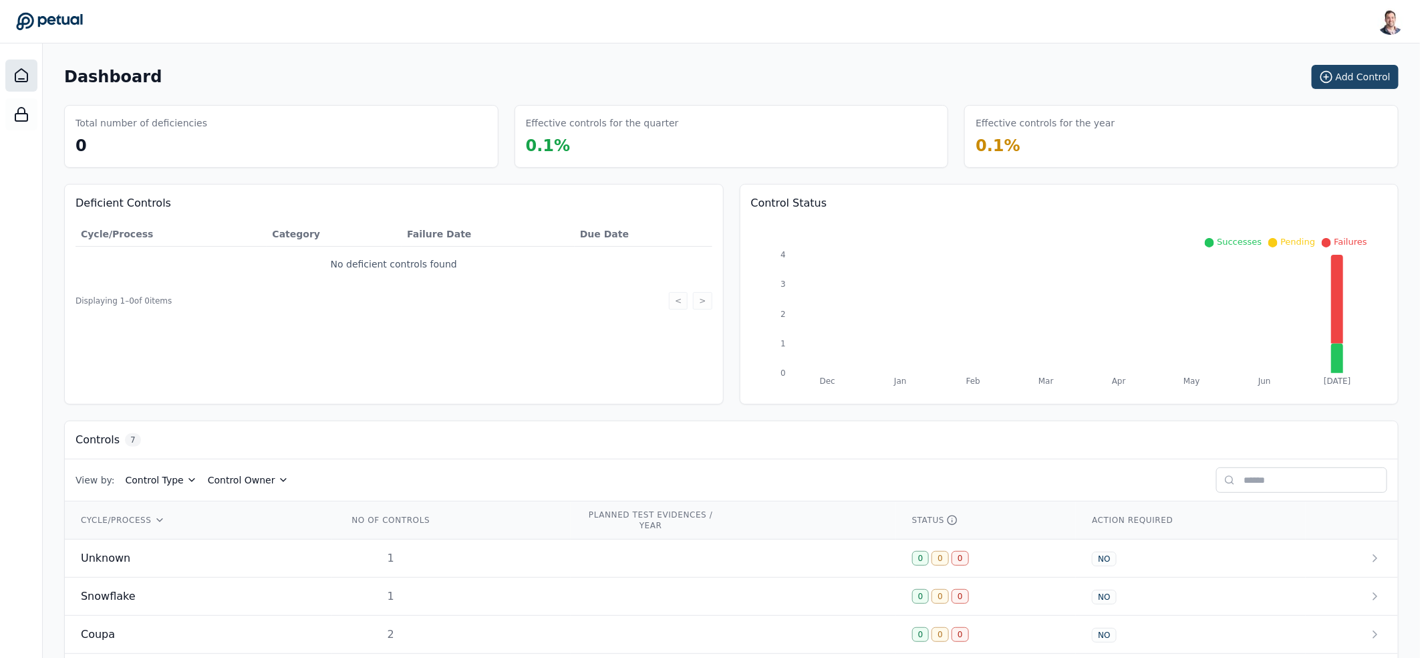
click at [1376, 82] on button "Add Control" at bounding box center [1355, 77] width 87 height 24
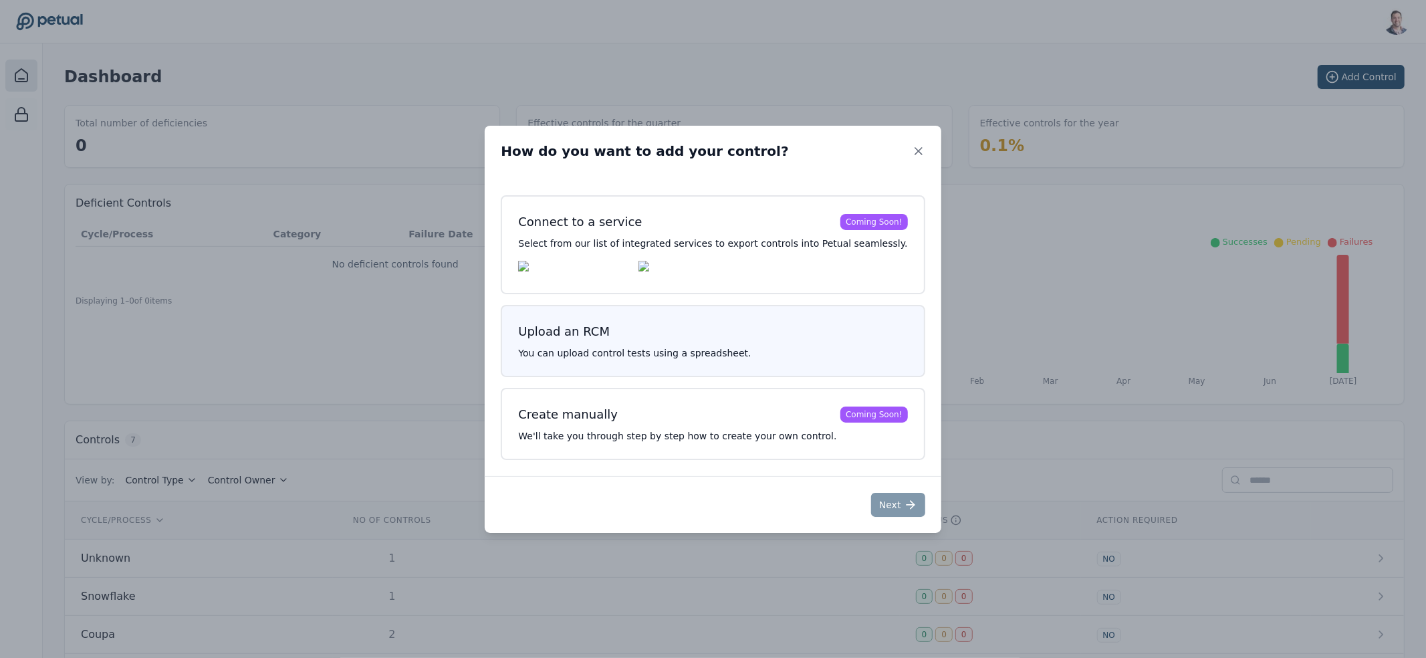
click at [694, 364] on div "Upload an RCM You can upload control tests using a spreadsheet." at bounding box center [713, 341] width 424 height 72
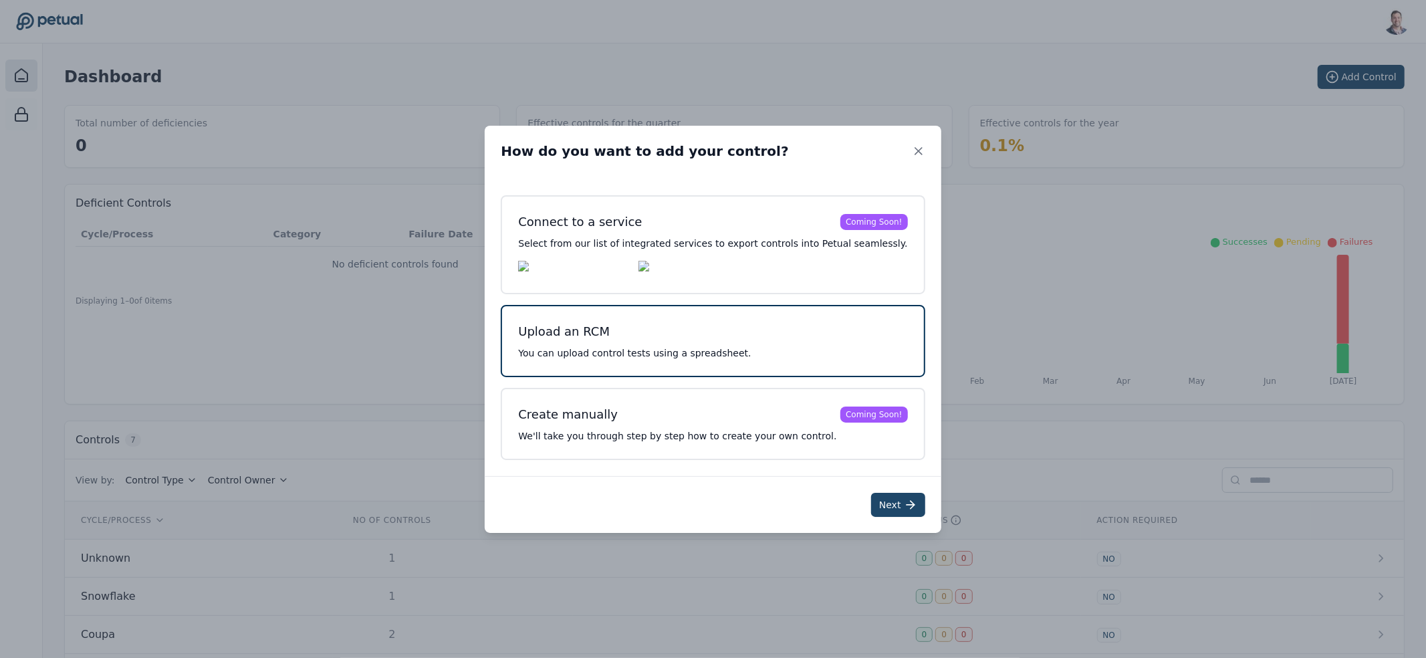
click at [904, 507] on icon at bounding box center [910, 504] width 13 height 13
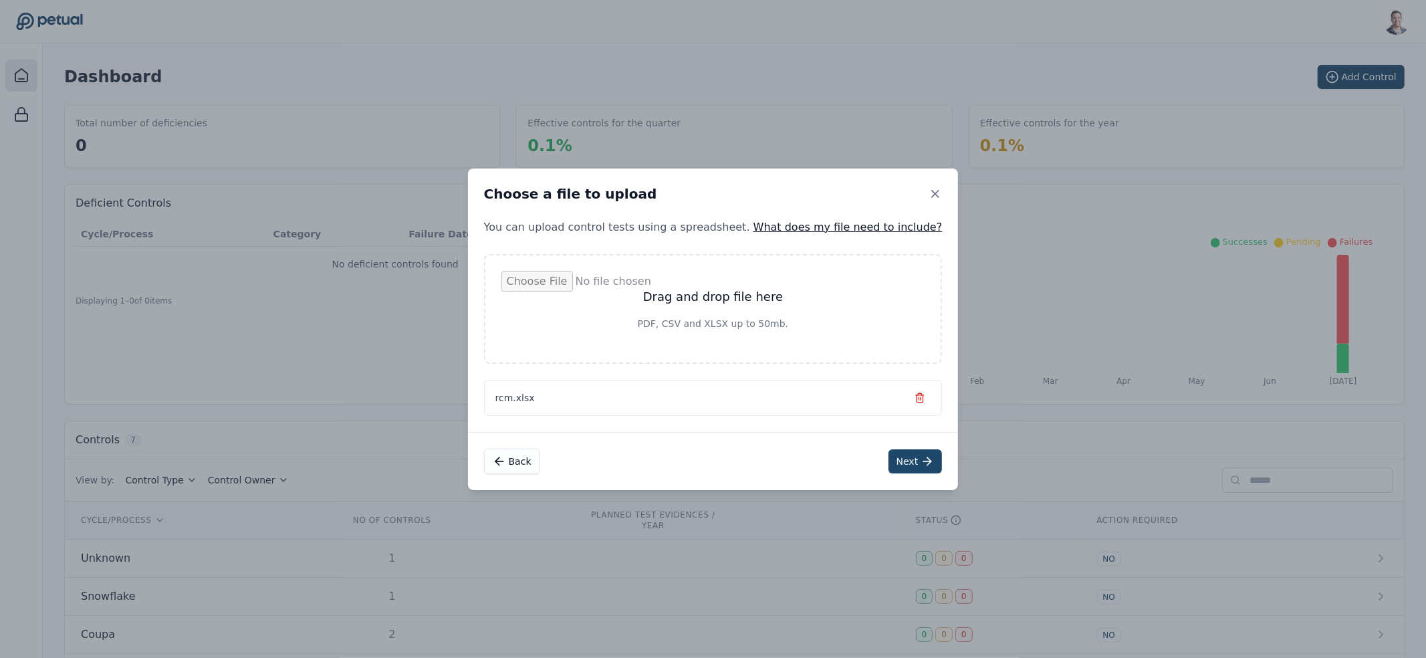
click at [888, 464] on button "Next" at bounding box center [915, 461] width 54 height 24
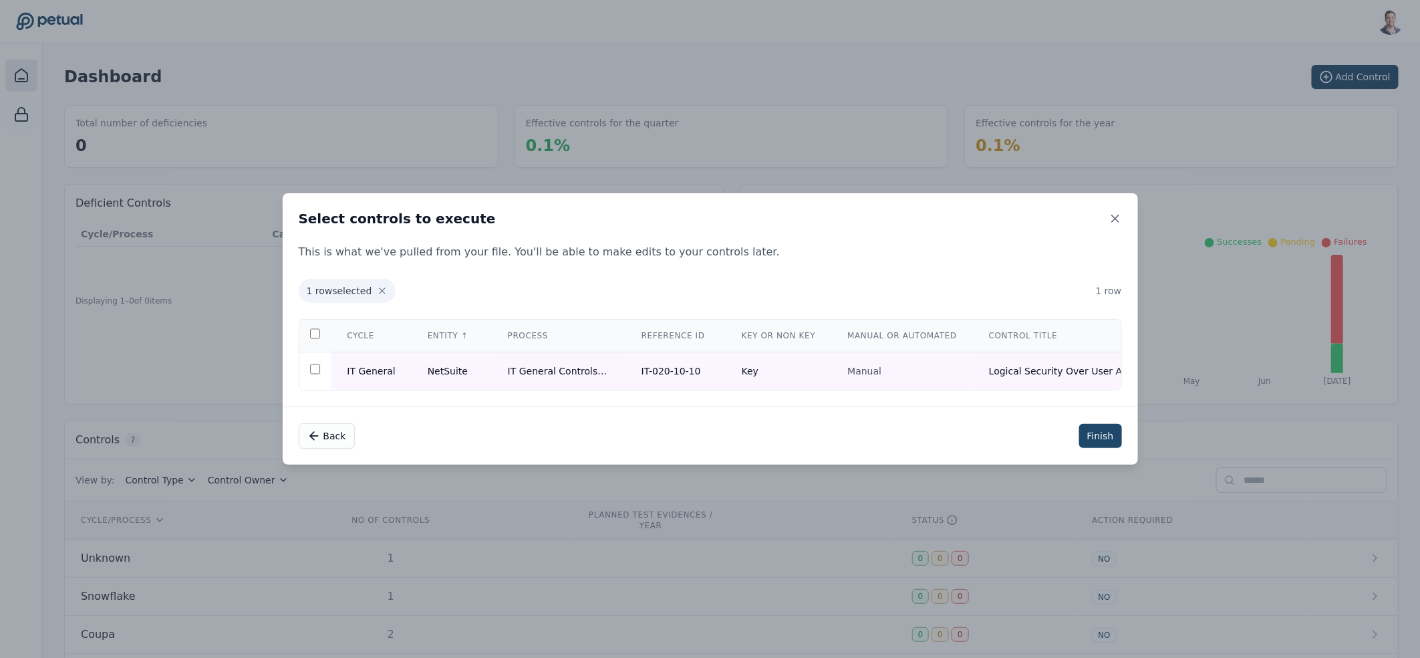
drag, startPoint x: 1091, startPoint y: 437, endPoint x: 1004, endPoint y: 457, distance: 89.8
click at [1091, 437] on button "Finish" at bounding box center [1100, 436] width 43 height 24
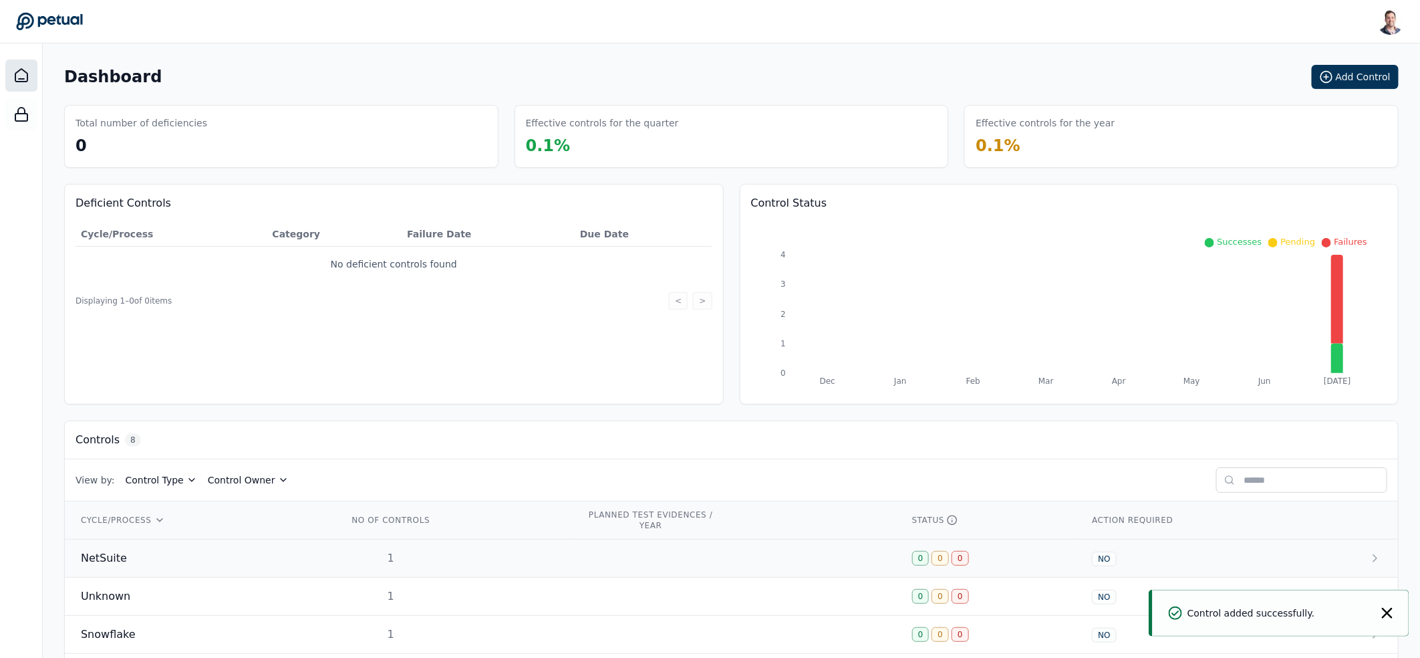
click at [173, 573] on td "NetSuite" at bounding box center [198, 558] width 267 height 38
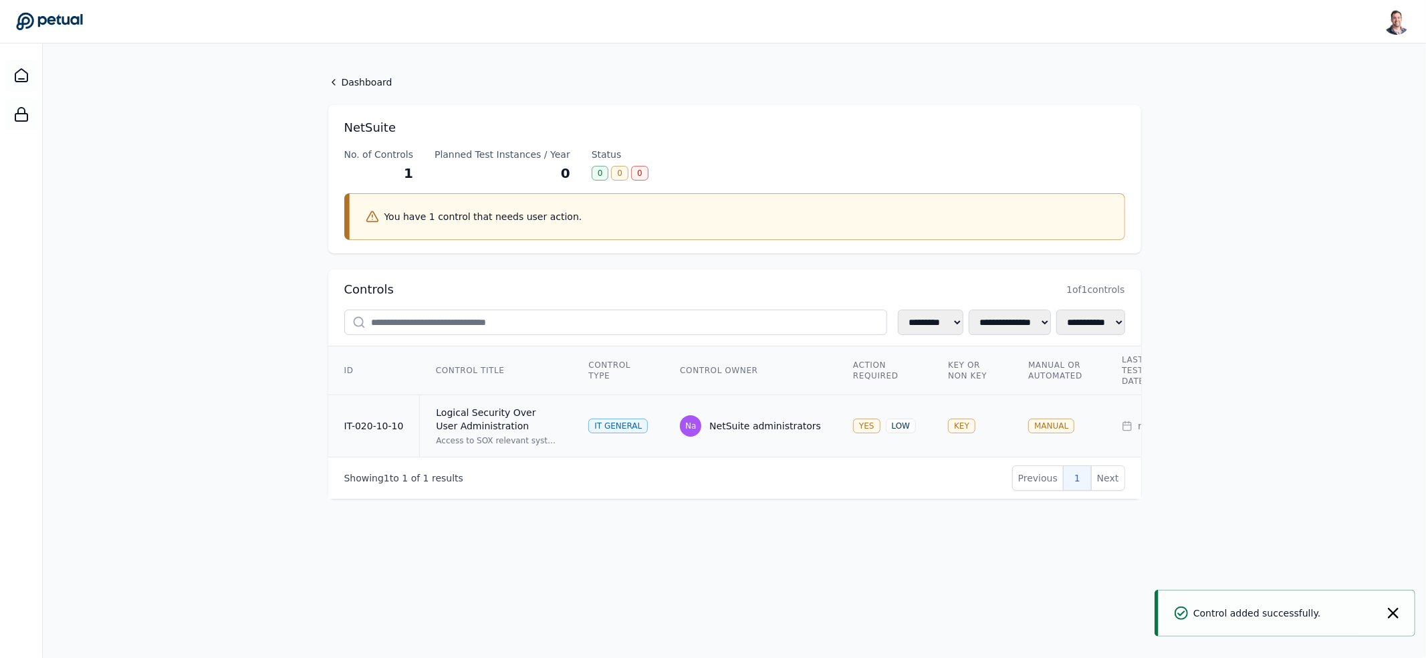
click at [513, 422] on div "Logical Security Over User Administration" at bounding box center [496, 419] width 120 height 27
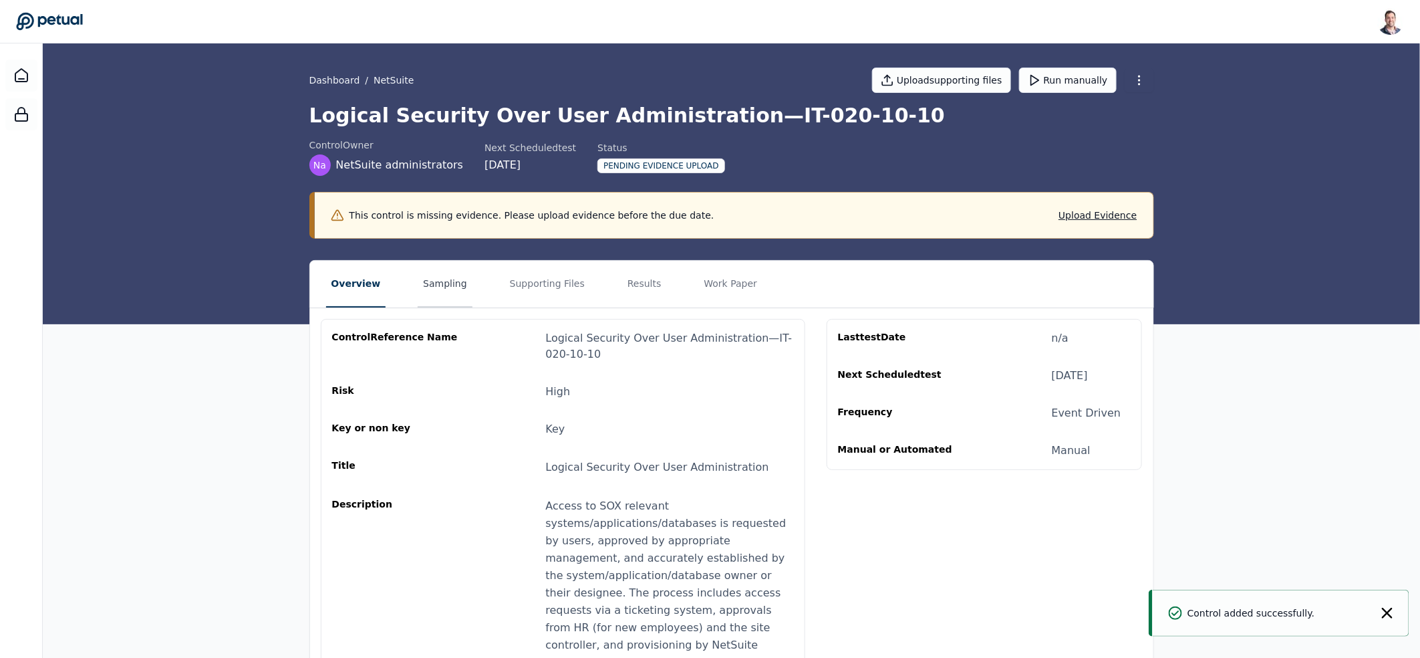
click at [428, 287] on button "Sampling" at bounding box center [445, 284] width 55 height 47
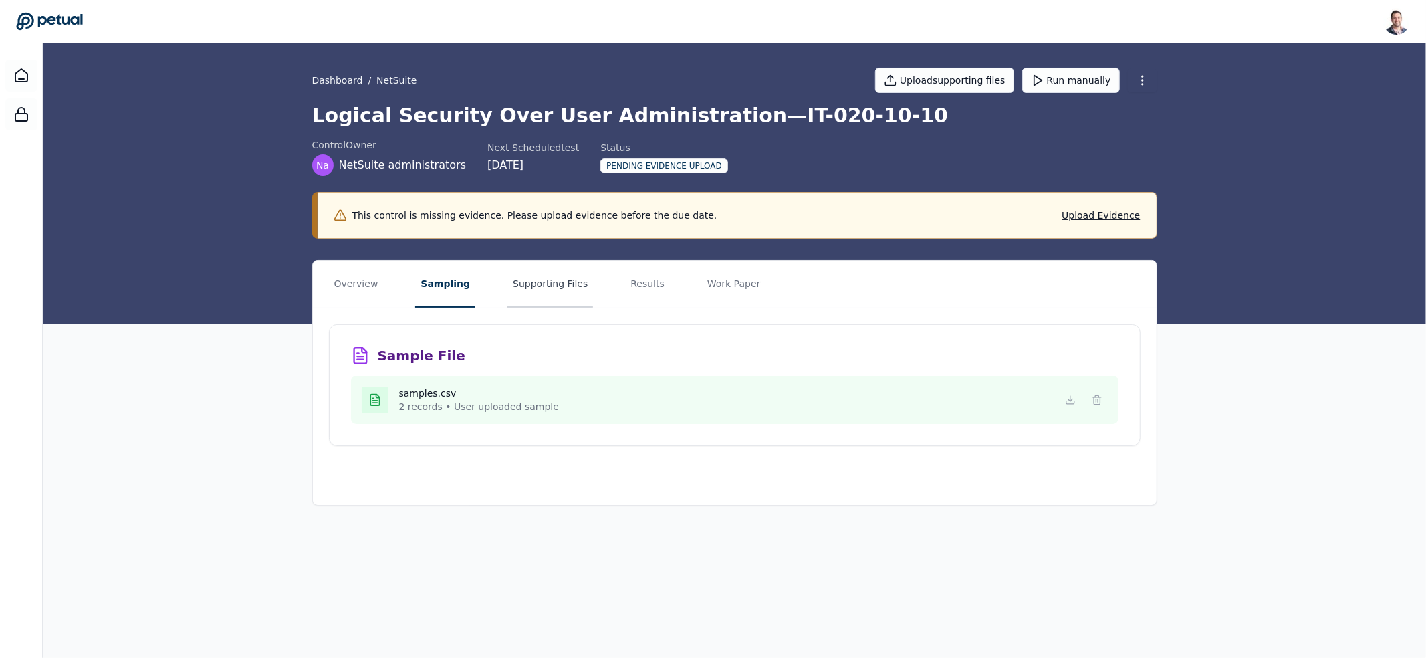
click at [529, 287] on button "Supporting Files" at bounding box center [550, 284] width 86 height 47
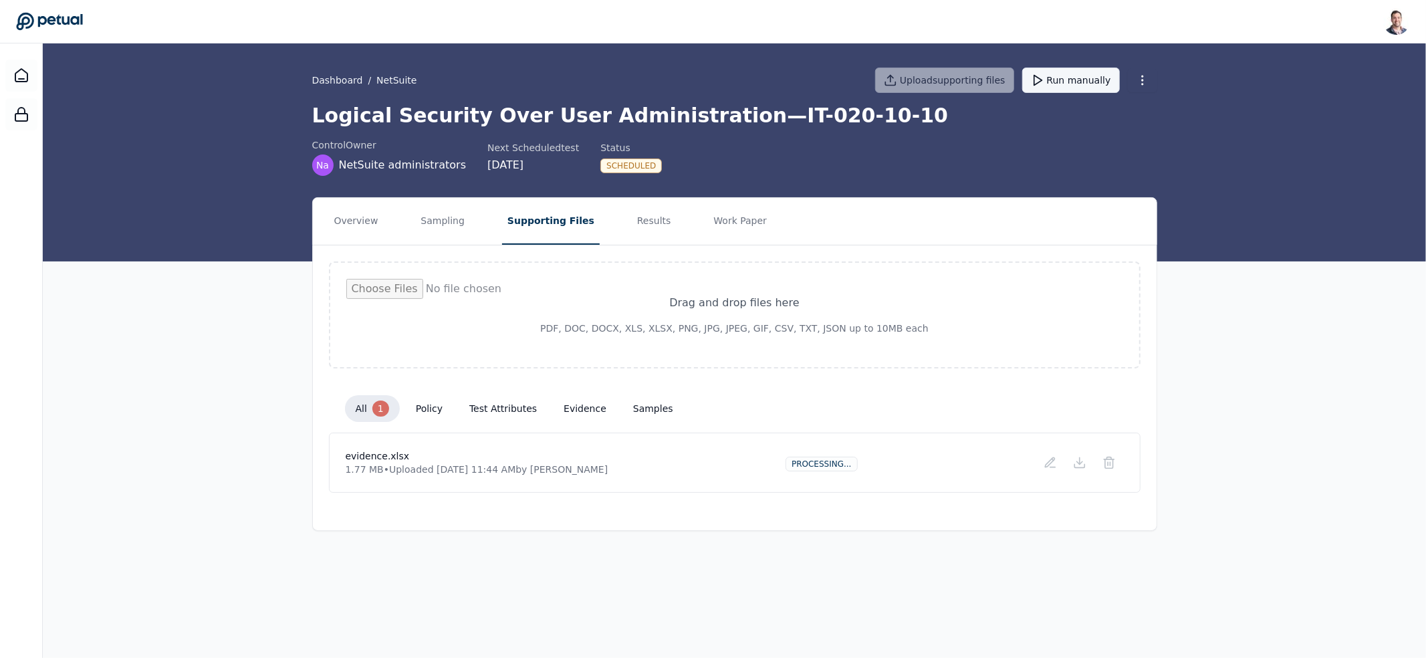
click at [1081, 83] on button "Run manually" at bounding box center [1071, 80] width 98 height 25
click at [640, 229] on button "Results" at bounding box center [654, 221] width 45 height 47
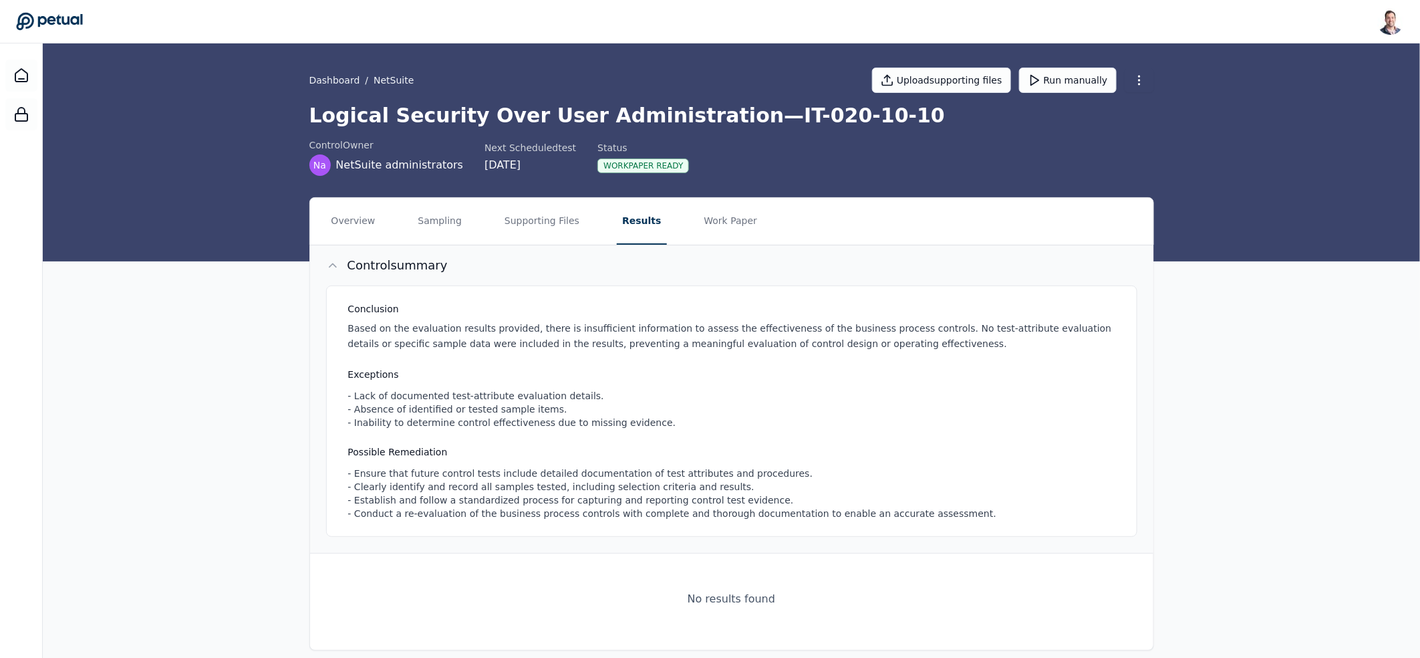
scroll to position [13, 0]
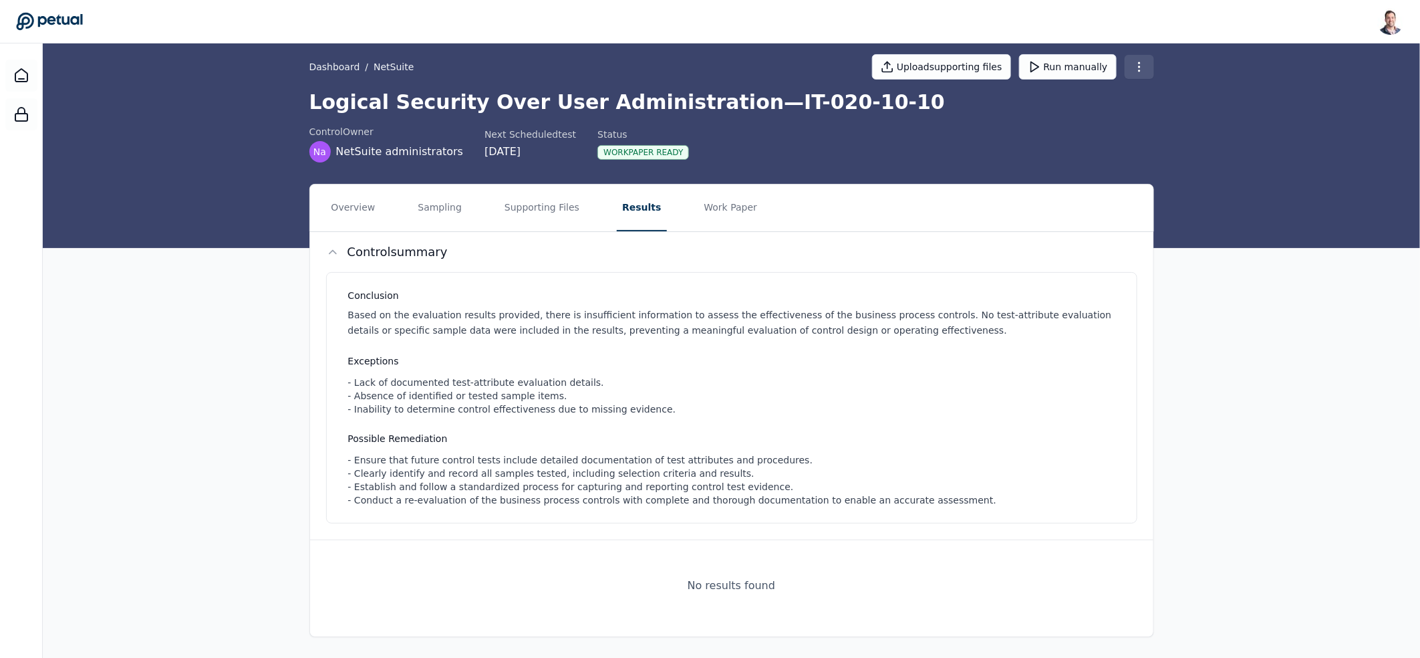
click at [1136, 63] on html "[PERSON_NAME] [EMAIL_ADDRESS] Sign out Dashboard / NetSuite Upload supporting f…" at bounding box center [710, 323] width 1420 height 672
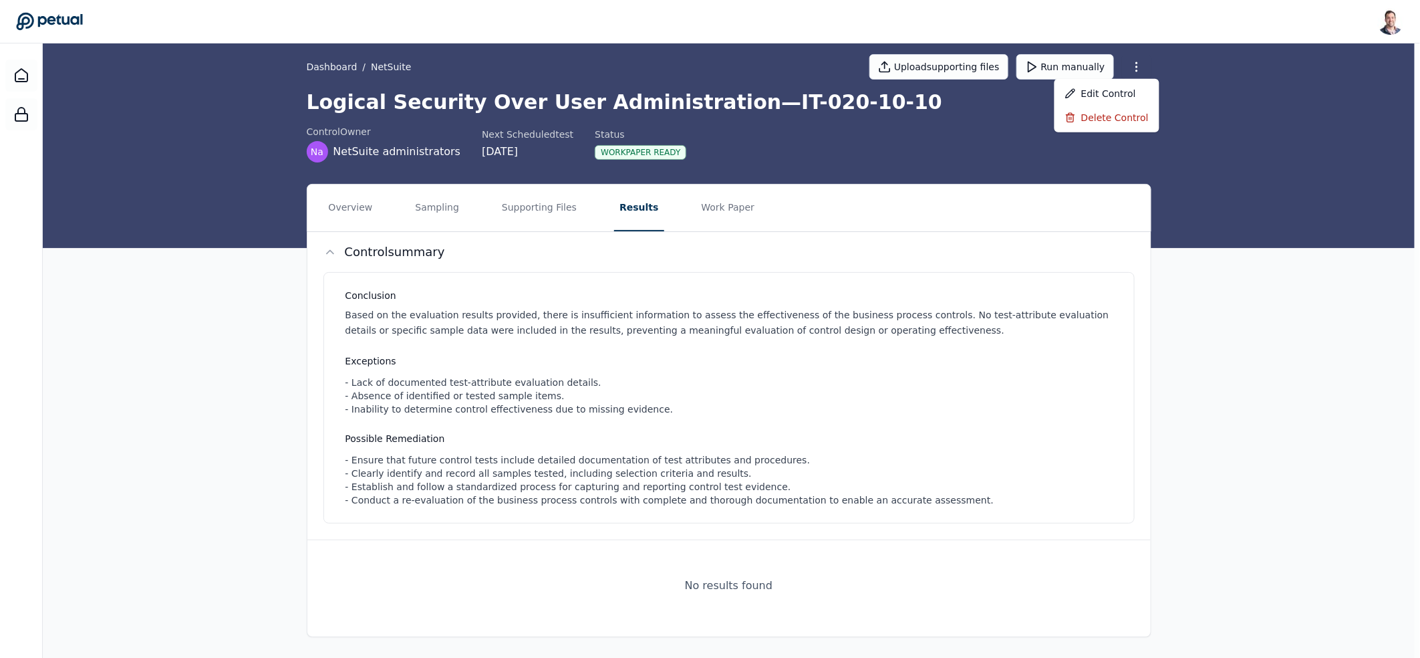
click at [674, 110] on html "[PERSON_NAME] [EMAIL_ADDRESS] Sign out Dashboard / NetSuite Upload supporting f…" at bounding box center [710, 323] width 1420 height 672
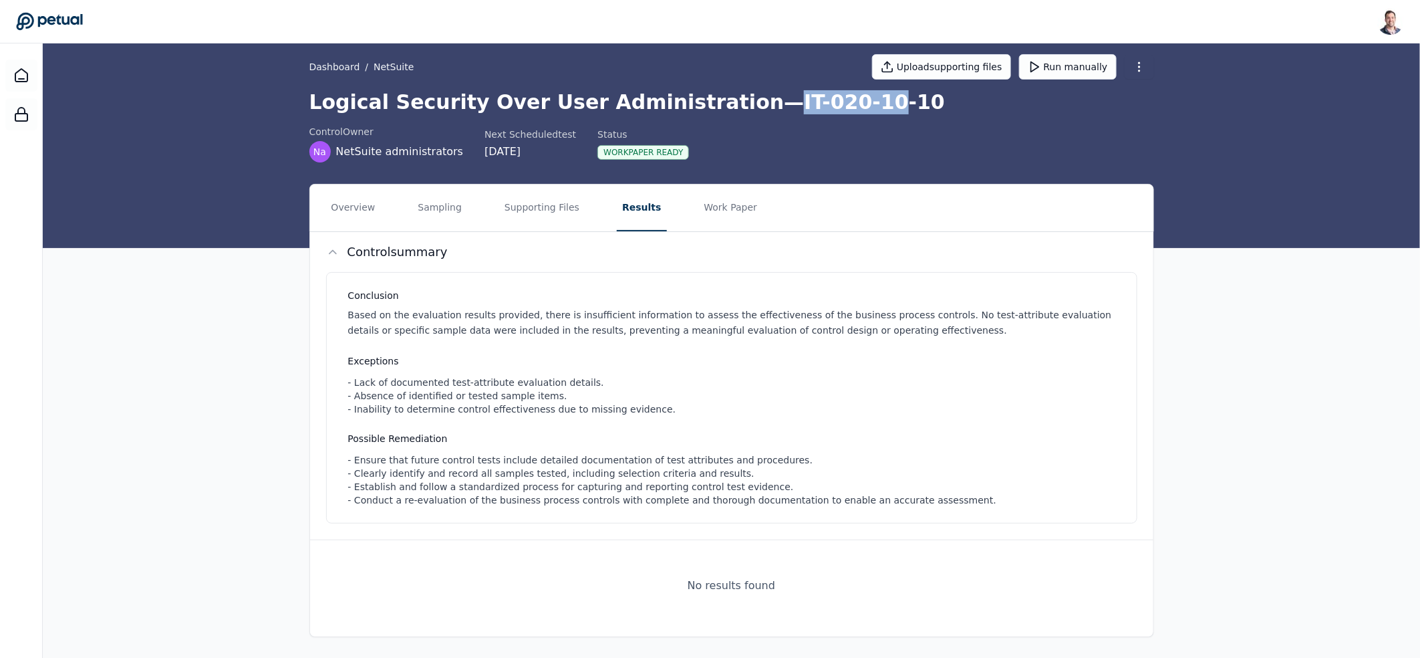
drag, startPoint x: 735, startPoint y: 101, endPoint x: 839, endPoint y: 107, distance: 103.8
click at [822, 106] on h1 "Logical Security Over User Administration — IT-020-10-10" at bounding box center [731, 102] width 845 height 24
click at [842, 107] on h1 "Logical Security Over User Administration — IT-020-10-10" at bounding box center [731, 102] width 845 height 24
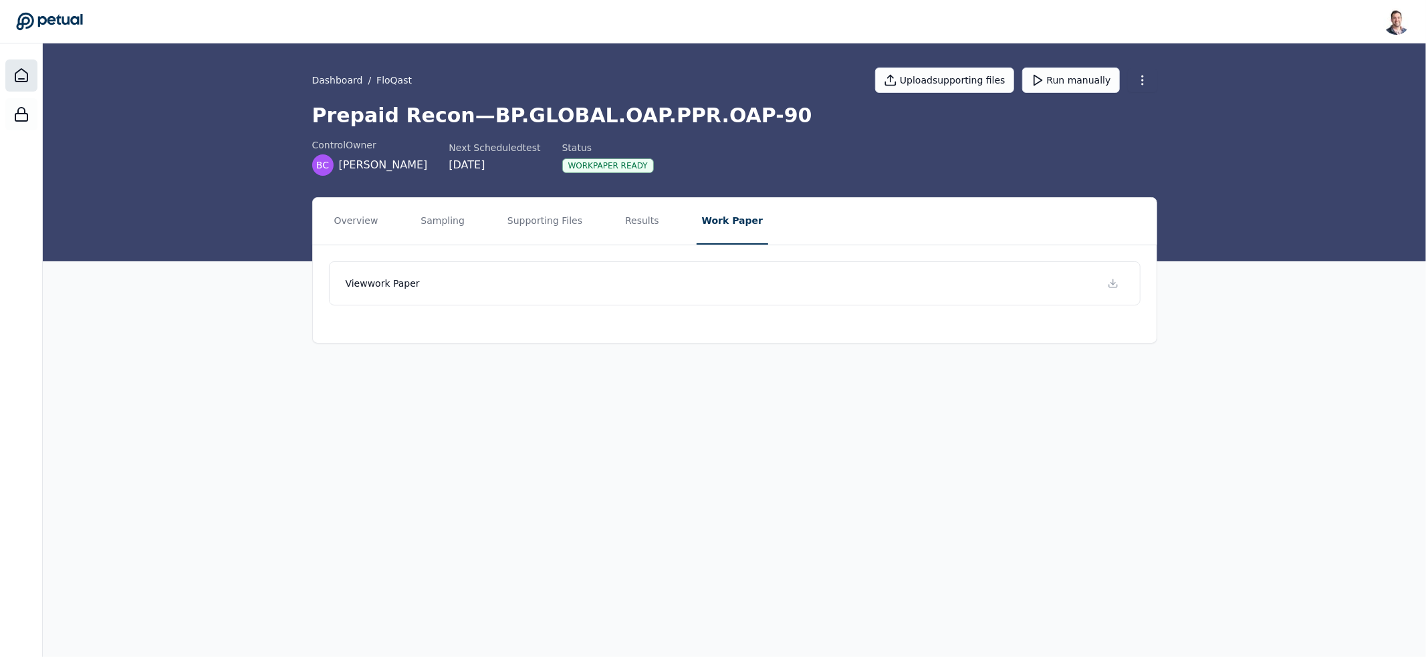
click at [19, 84] on div at bounding box center [21, 75] width 32 height 32
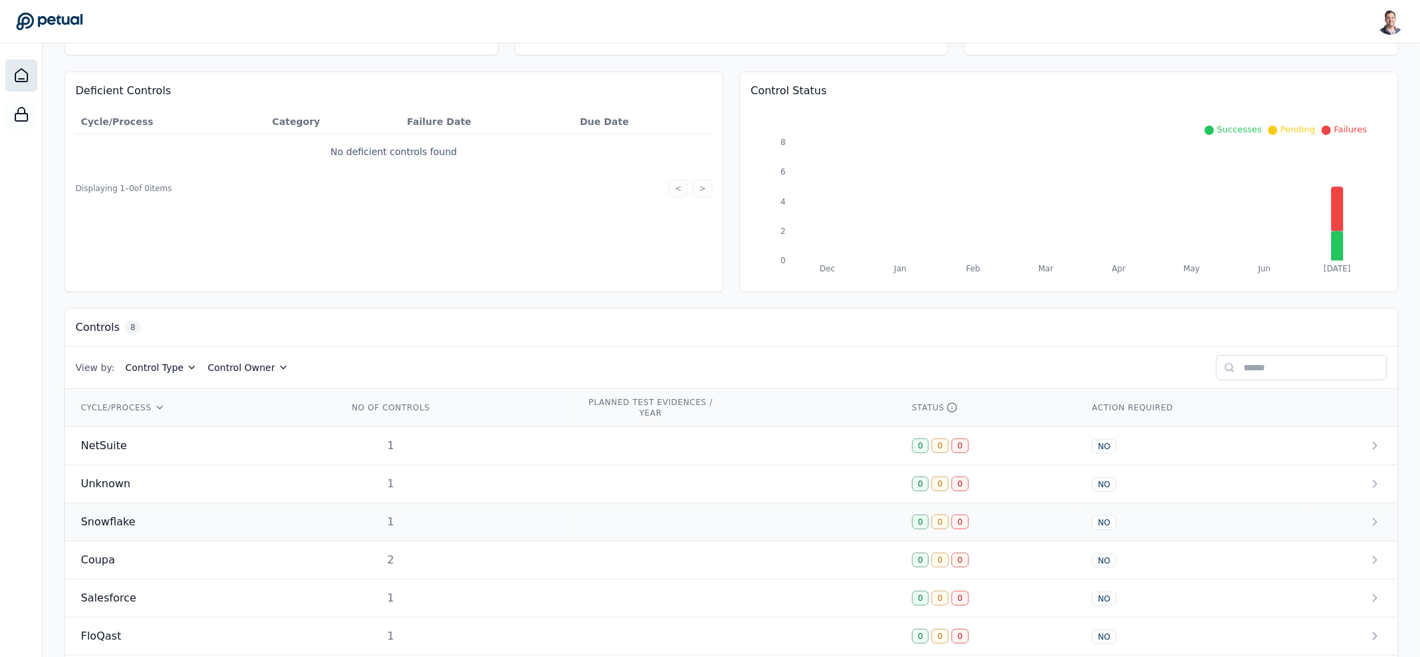
scroll to position [114, 0]
click at [216, 435] on td "NetSuite" at bounding box center [198, 445] width 267 height 38
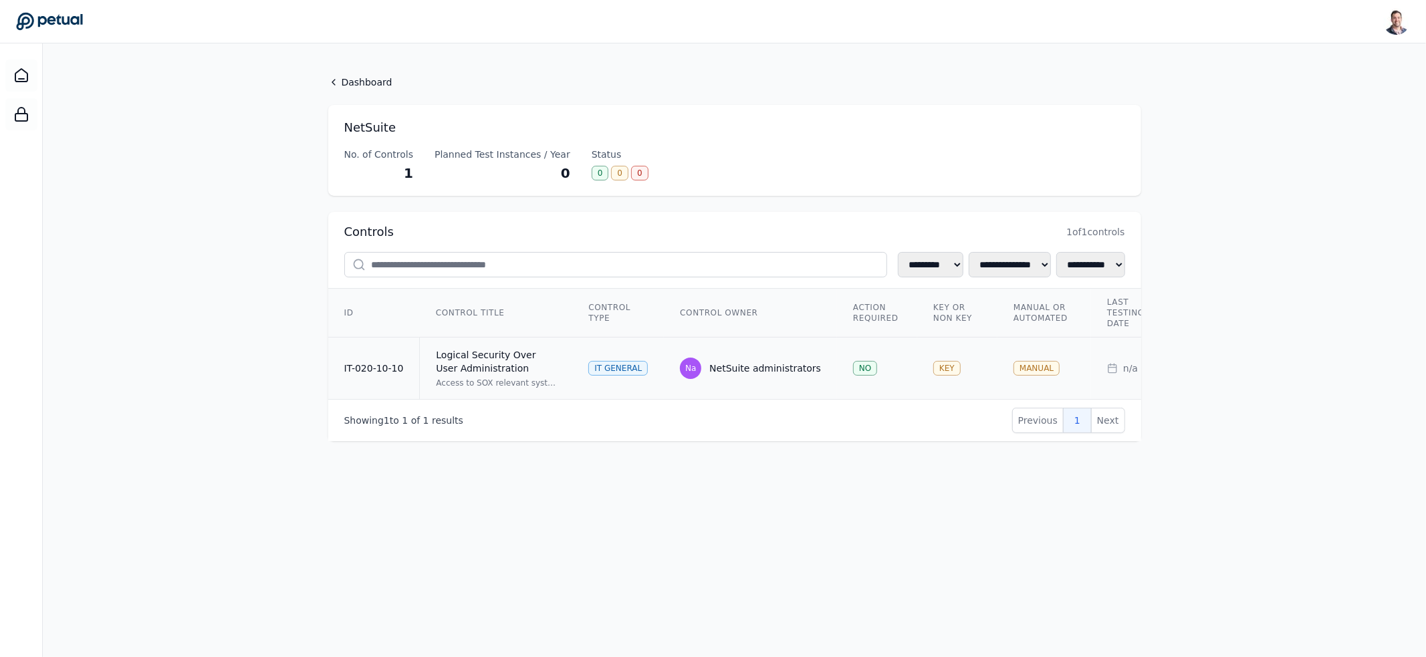
click at [491, 368] on div "Logical Security Over User Administration" at bounding box center [496, 361] width 120 height 27
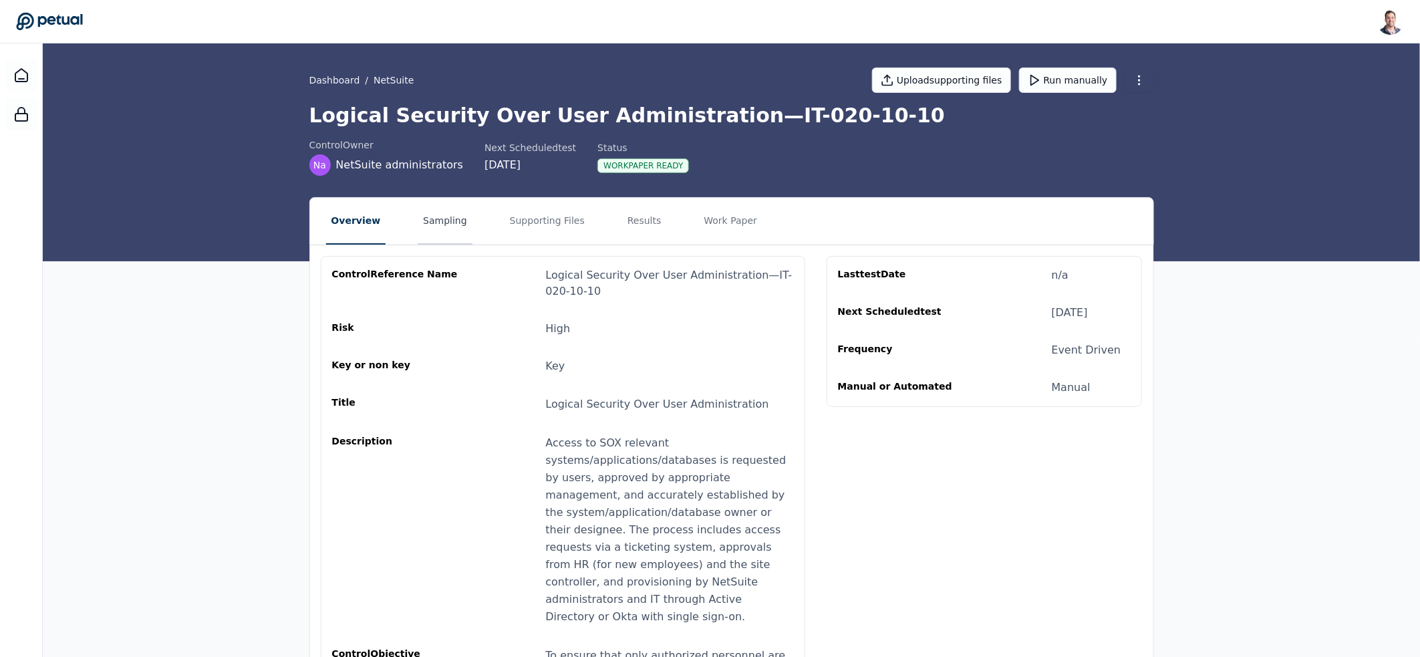
click at [444, 228] on button "Sampling" at bounding box center [445, 221] width 55 height 47
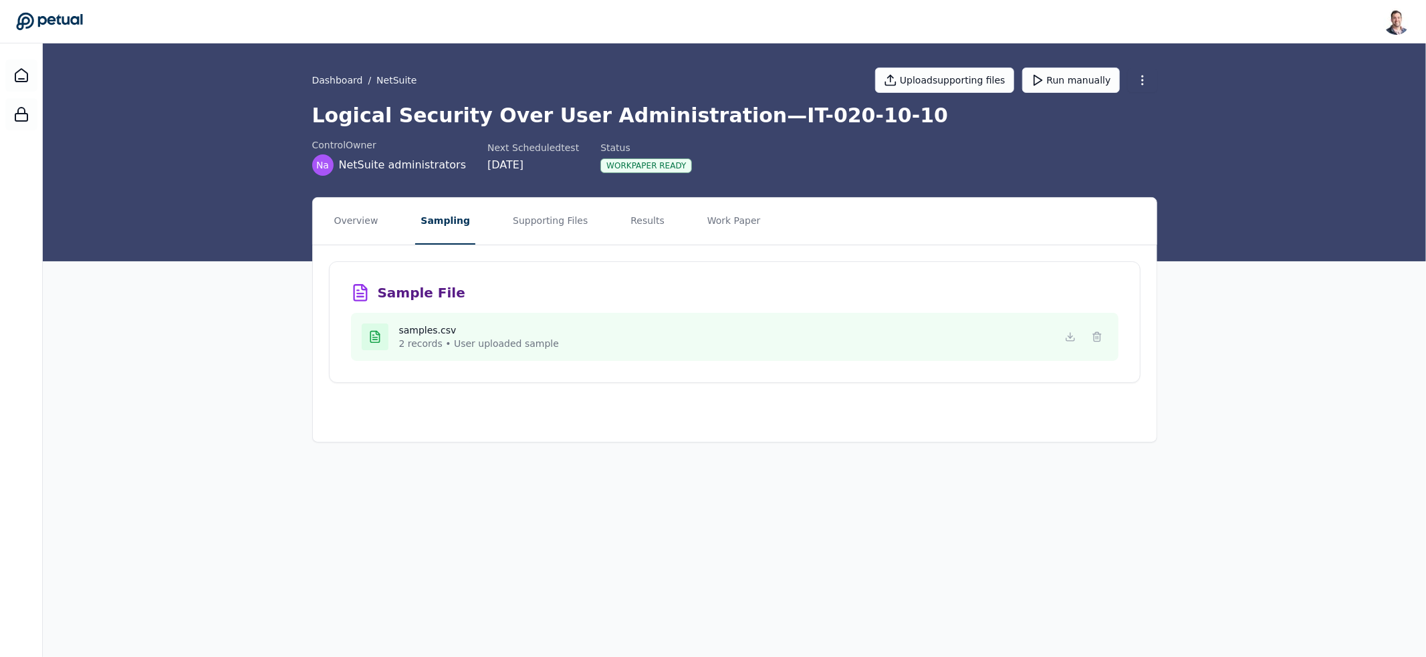
click at [447, 337] on p "2 records • User uploaded sample" at bounding box center [479, 343] width 160 height 13
click at [1069, 332] on icon at bounding box center [1070, 337] width 11 height 11
click at [533, 232] on button "Supporting Files" at bounding box center [550, 221] width 86 height 47
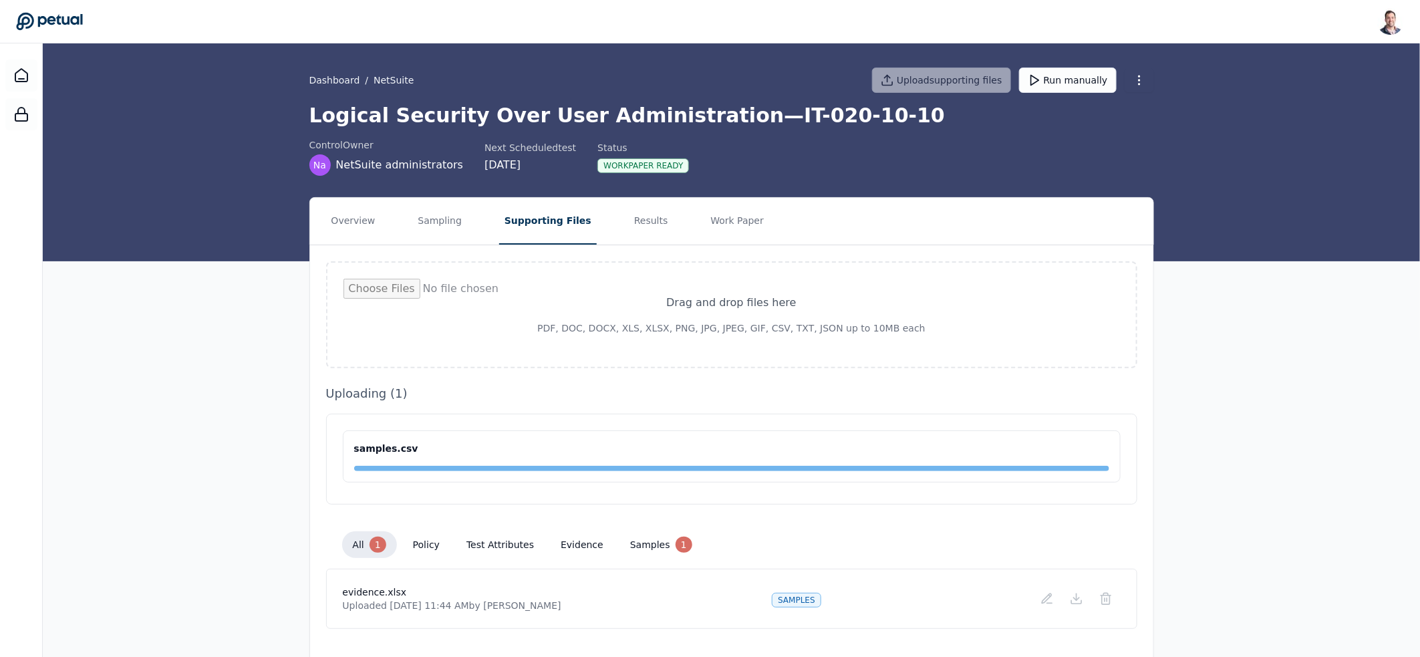
click at [1336, 424] on div "Overview Sampling Supporting Files Results Work Paper Drag and drop files here …" at bounding box center [732, 432] width 1378 height 470
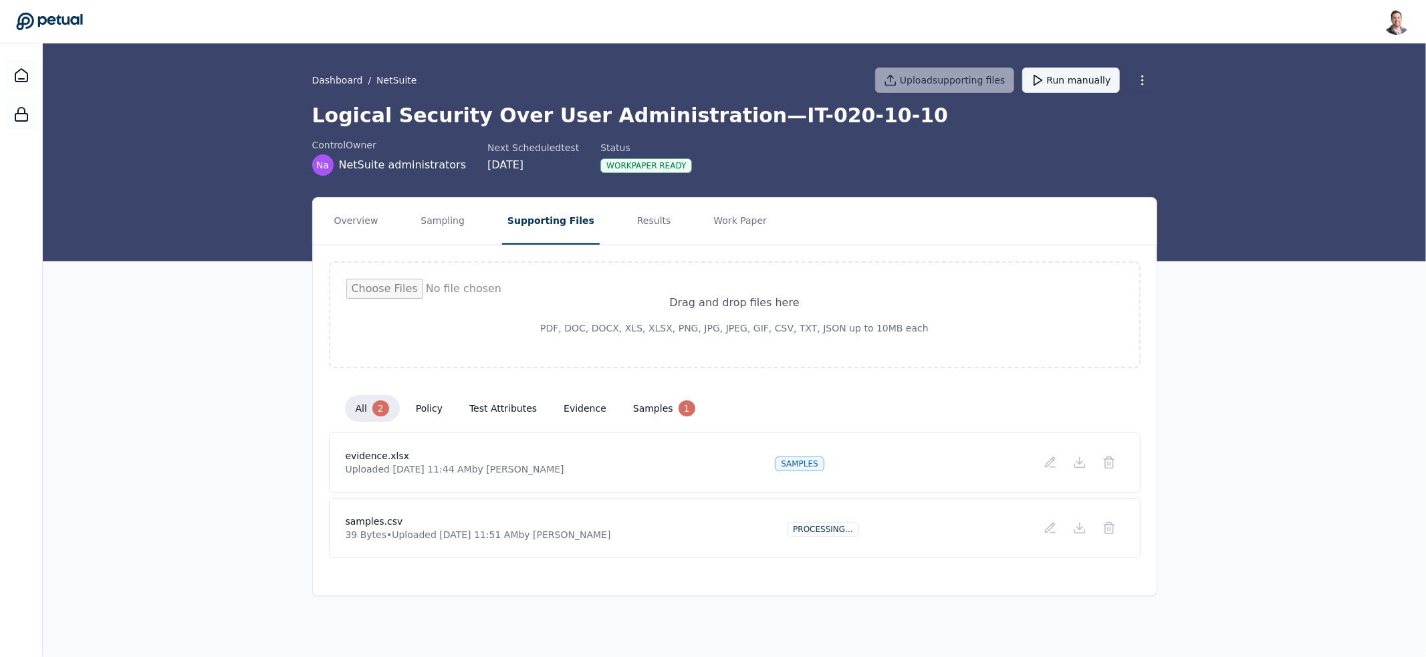
click at [1098, 78] on button "Run manually" at bounding box center [1071, 80] width 98 height 25
click at [799, 529] on div "samples" at bounding box center [799, 529] width 49 height 15
drag, startPoint x: 337, startPoint y: 513, endPoint x: 908, endPoint y: 537, distance: 572.0
click at [908, 537] on div "samples.csv Uploaded Aug 25, 2025, 11:51 AM by Snir Kodesh samples" at bounding box center [734, 528] width 811 height 60
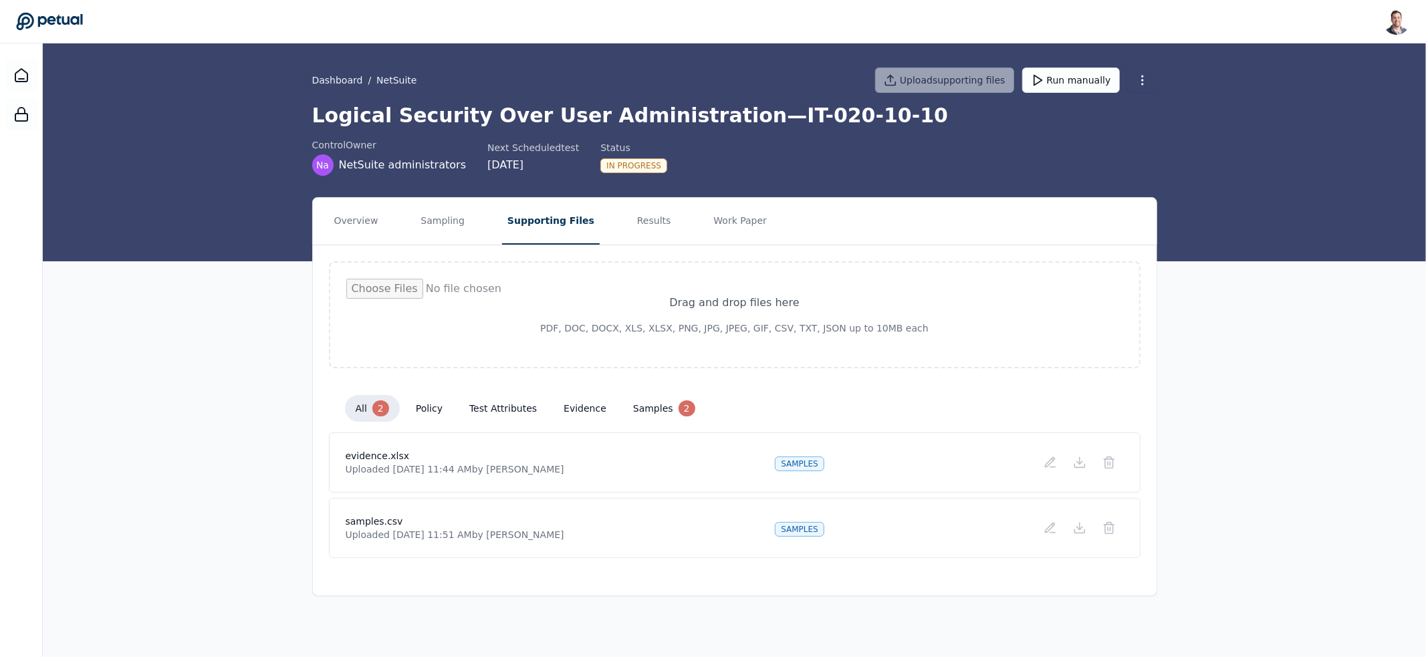
click at [499, 457] on h4 "evidence.xlsx" at bounding box center [455, 455] width 219 height 13
drag, startPoint x: 866, startPoint y: 477, endPoint x: 321, endPoint y: 448, distance: 545.5
click at [321, 448] on div "Drag and drop files here PDF, DOC, DOCX, XLS, XLSX, PNG, JPG, JPEG, GIF, CSV, T…" at bounding box center [735, 409] width 844 height 329
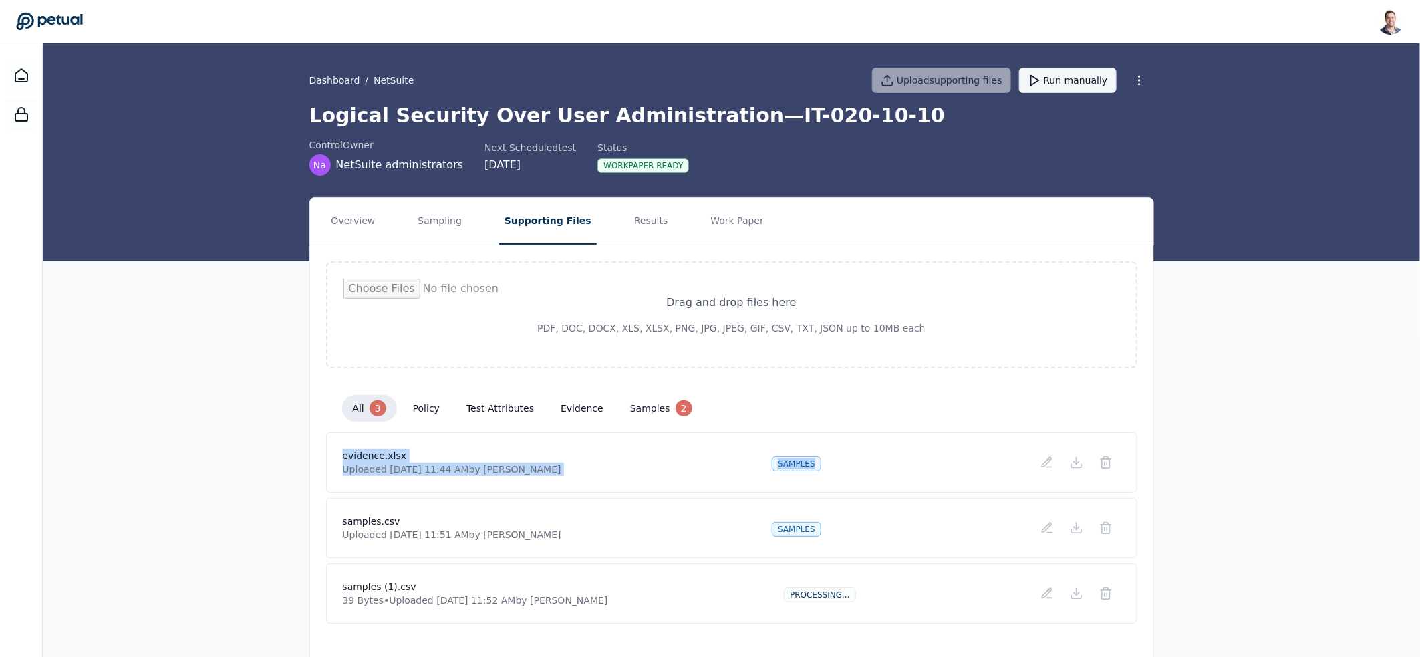
click at [1076, 77] on button "Run manually" at bounding box center [1068, 80] width 98 height 25
